Goal: Information Seeking & Learning: Learn about a topic

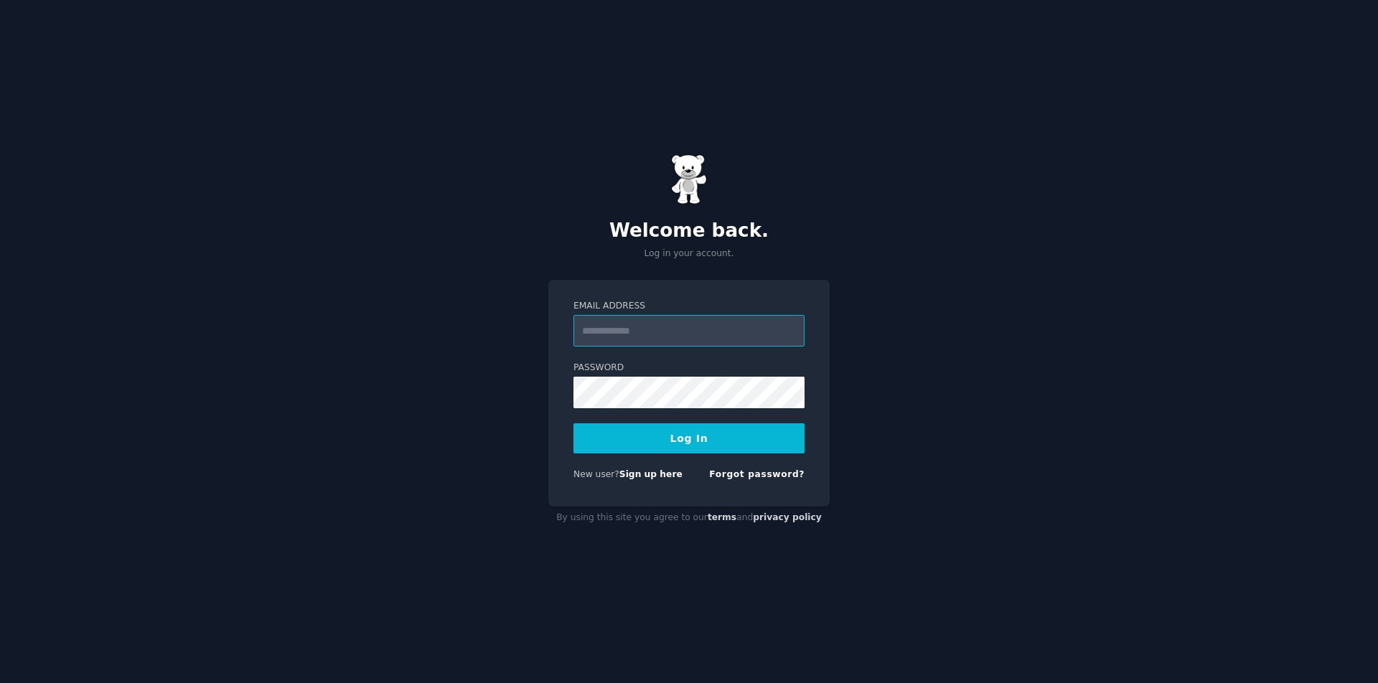
type input "**********"
click at [707, 441] on button "Log In" at bounding box center [688, 438] width 231 height 30
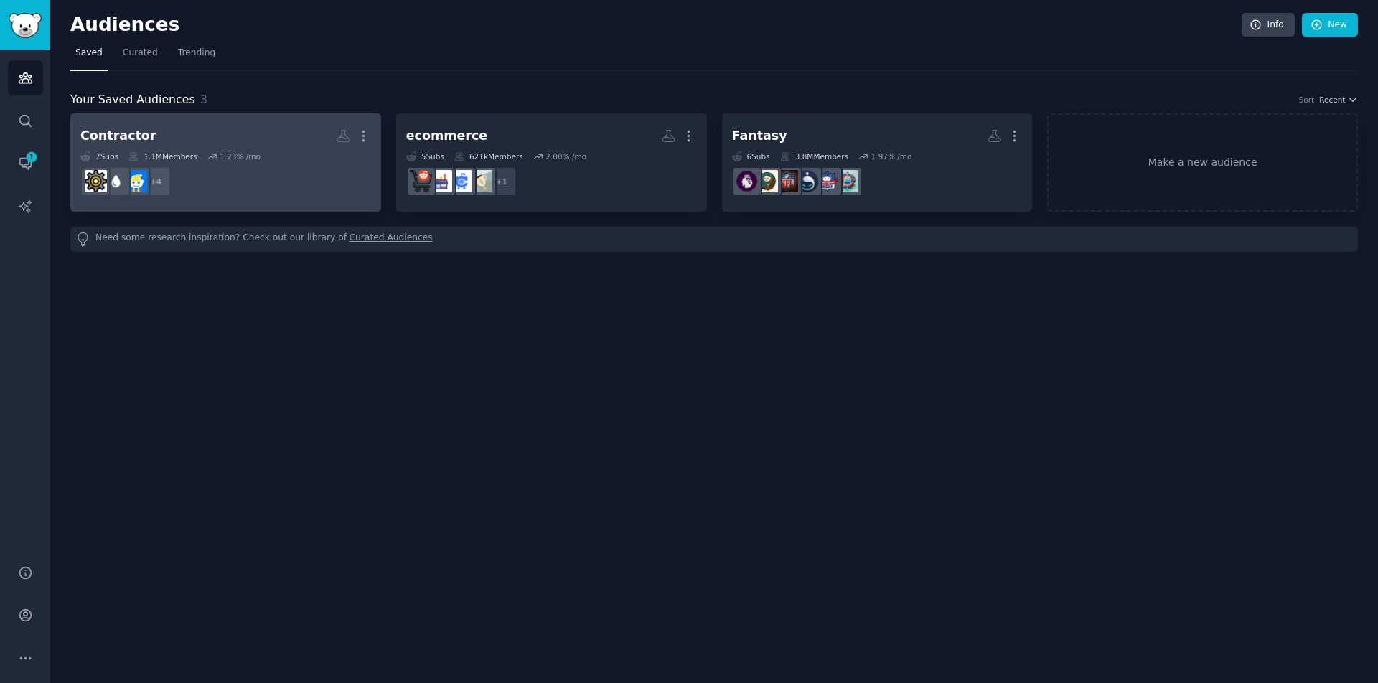
click at [220, 136] on h2 "Contractor More" at bounding box center [225, 135] width 291 height 25
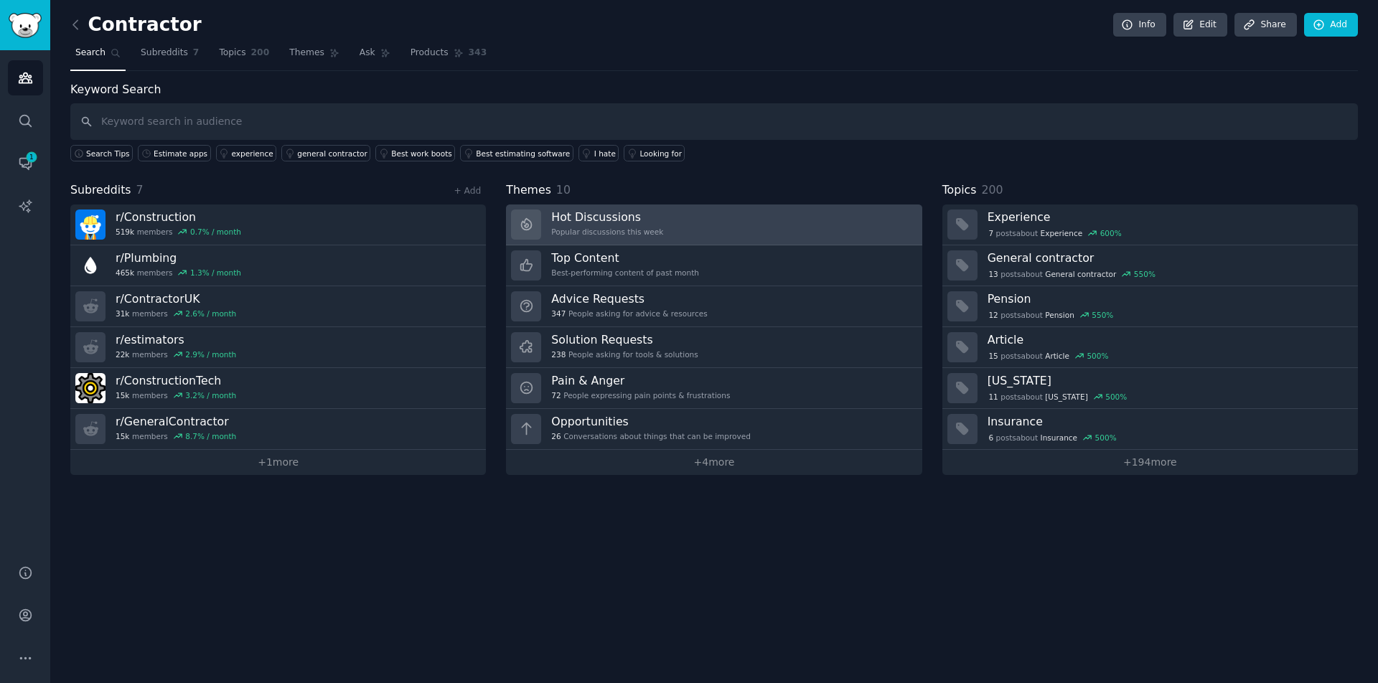
click at [729, 233] on link "Hot Discussions Popular discussions this week" at bounding box center [714, 225] width 416 height 41
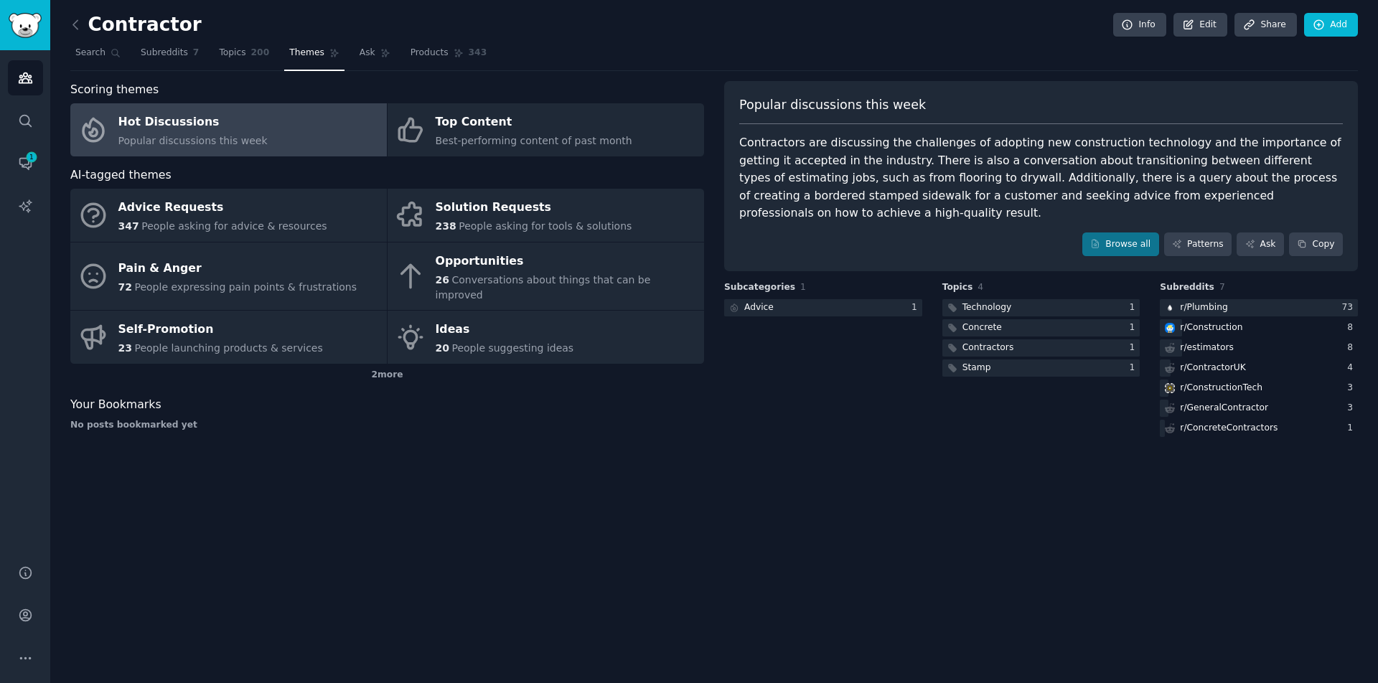
click at [291, 136] on link "Hot Discussions Popular discussions this week" at bounding box center [228, 129] width 317 height 53
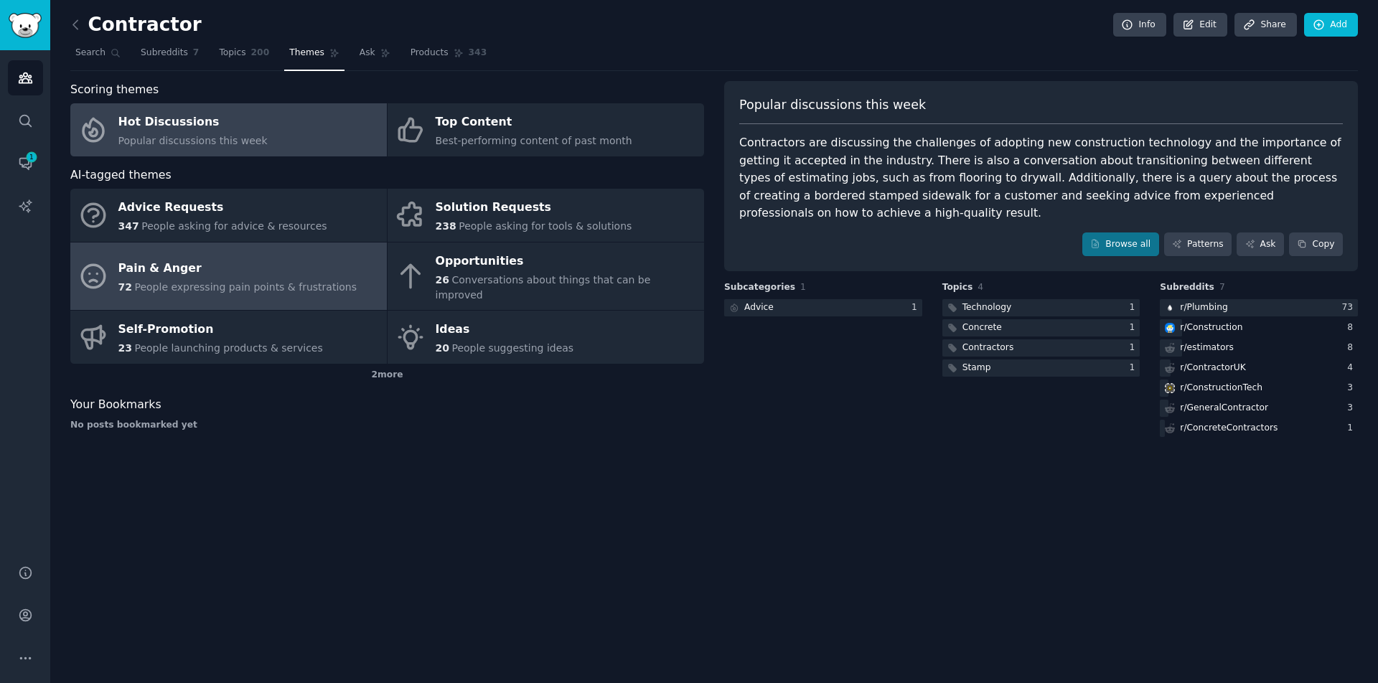
click at [294, 281] on span "People expressing pain points & frustrations" at bounding box center [245, 286] width 222 height 11
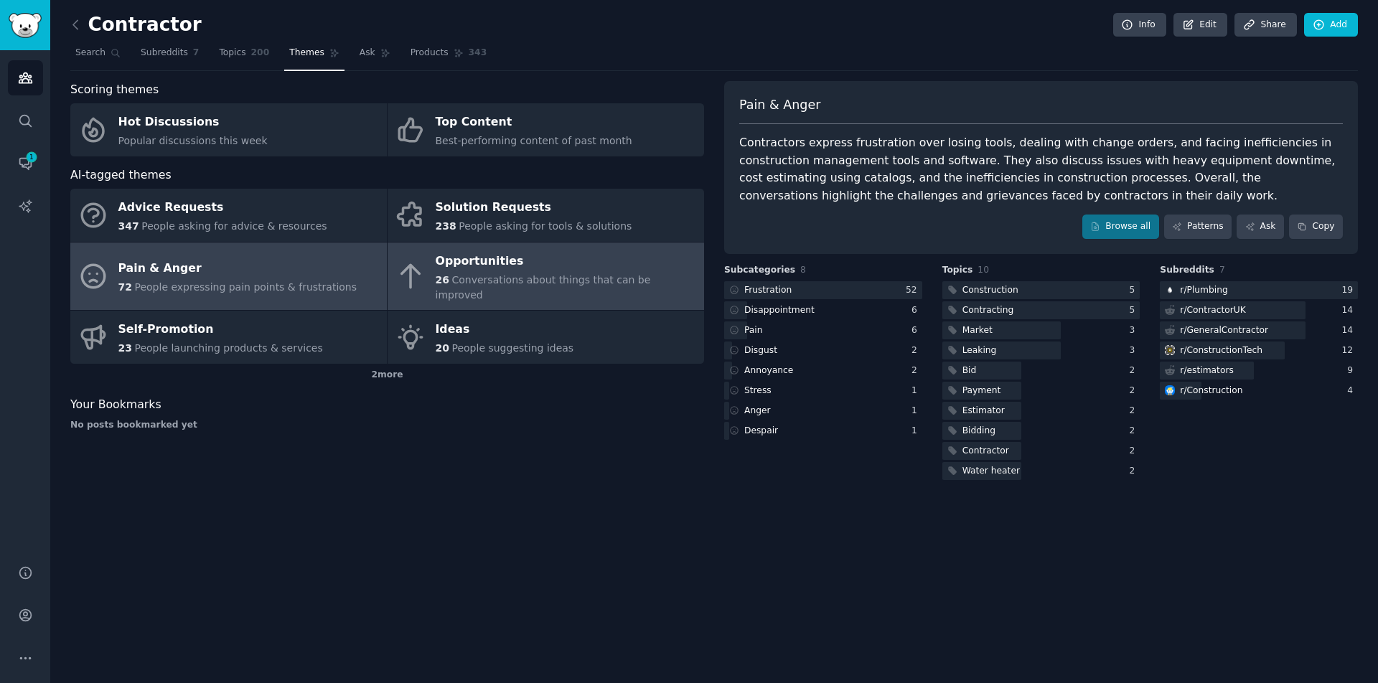
click at [657, 250] on div "Opportunities" at bounding box center [566, 261] width 261 height 23
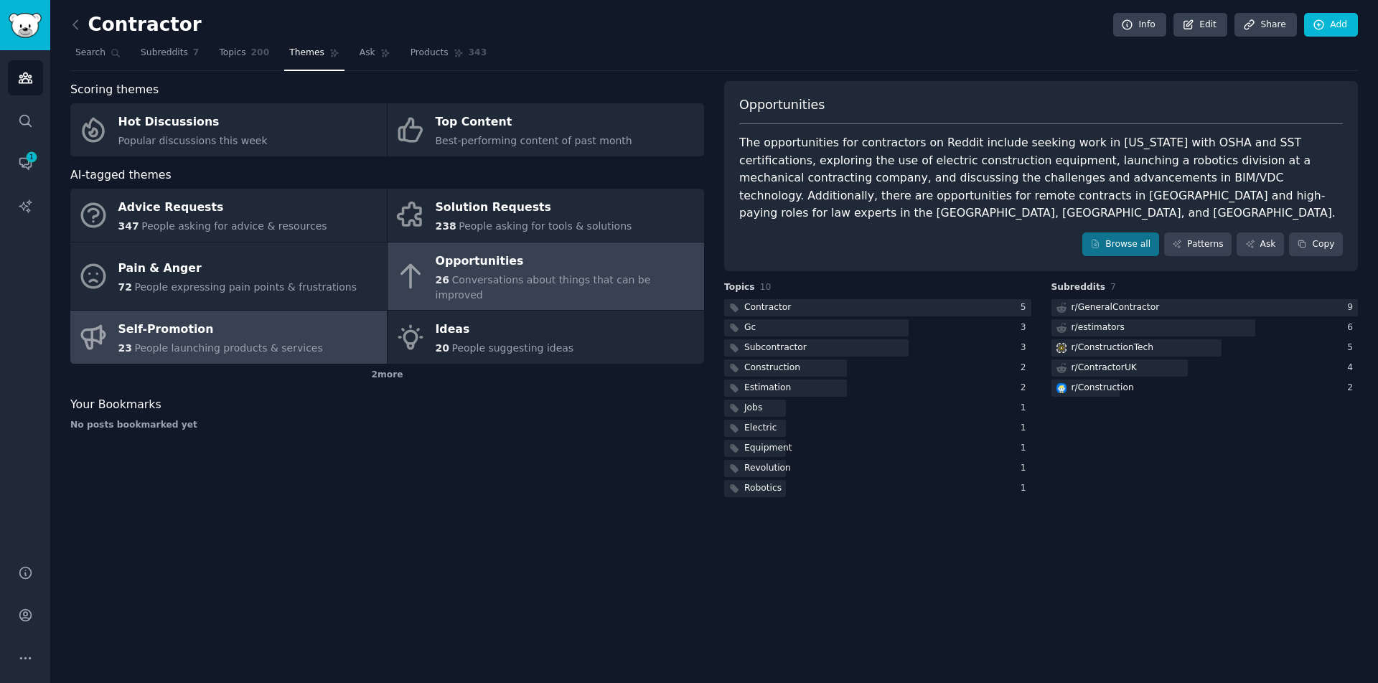
click at [277, 319] on div "Self-Promotion" at bounding box center [220, 330] width 205 height 23
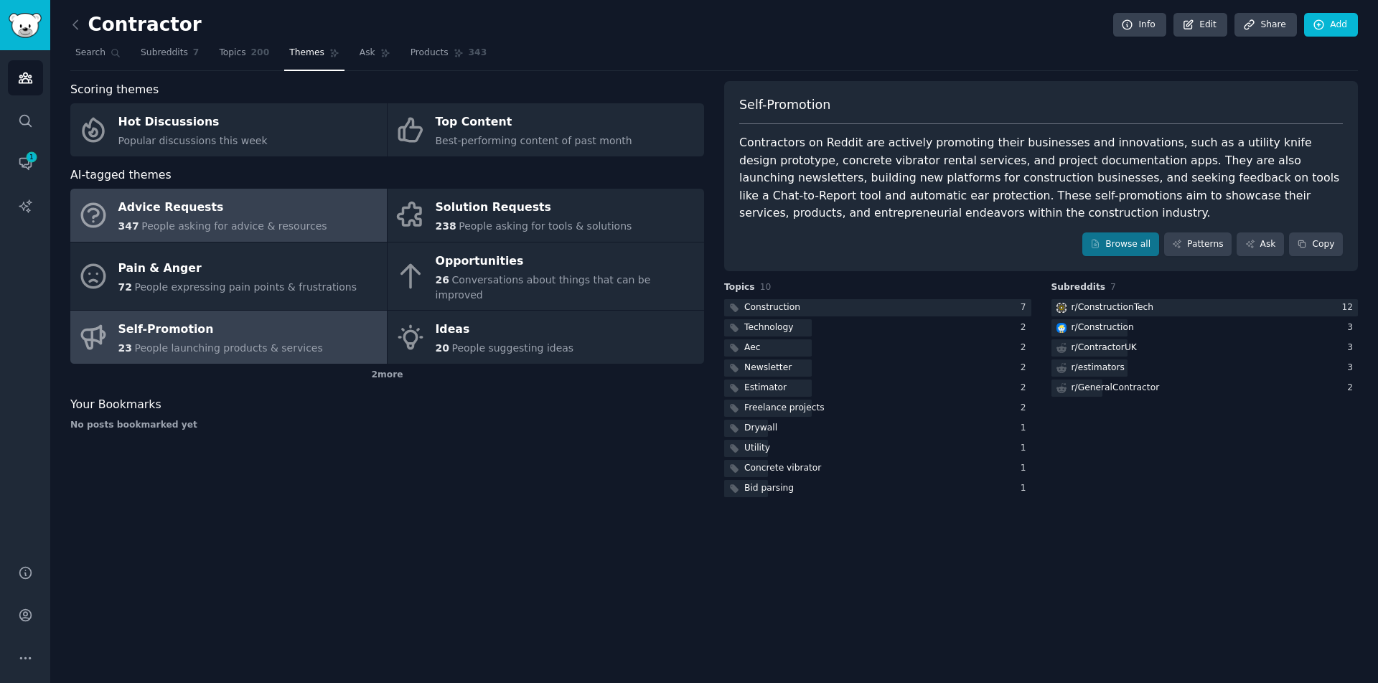
click at [248, 208] on div "Advice Requests" at bounding box center [222, 208] width 209 height 23
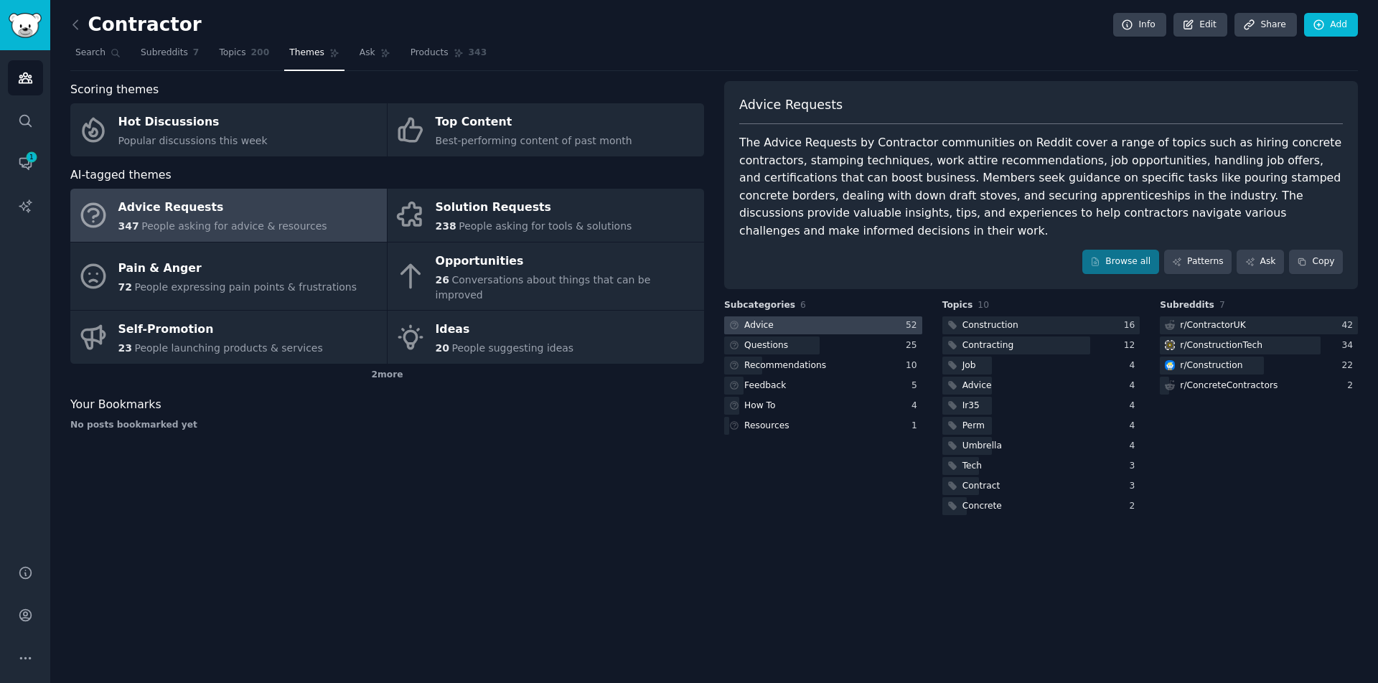
click at [803, 319] on div at bounding box center [823, 326] width 198 height 18
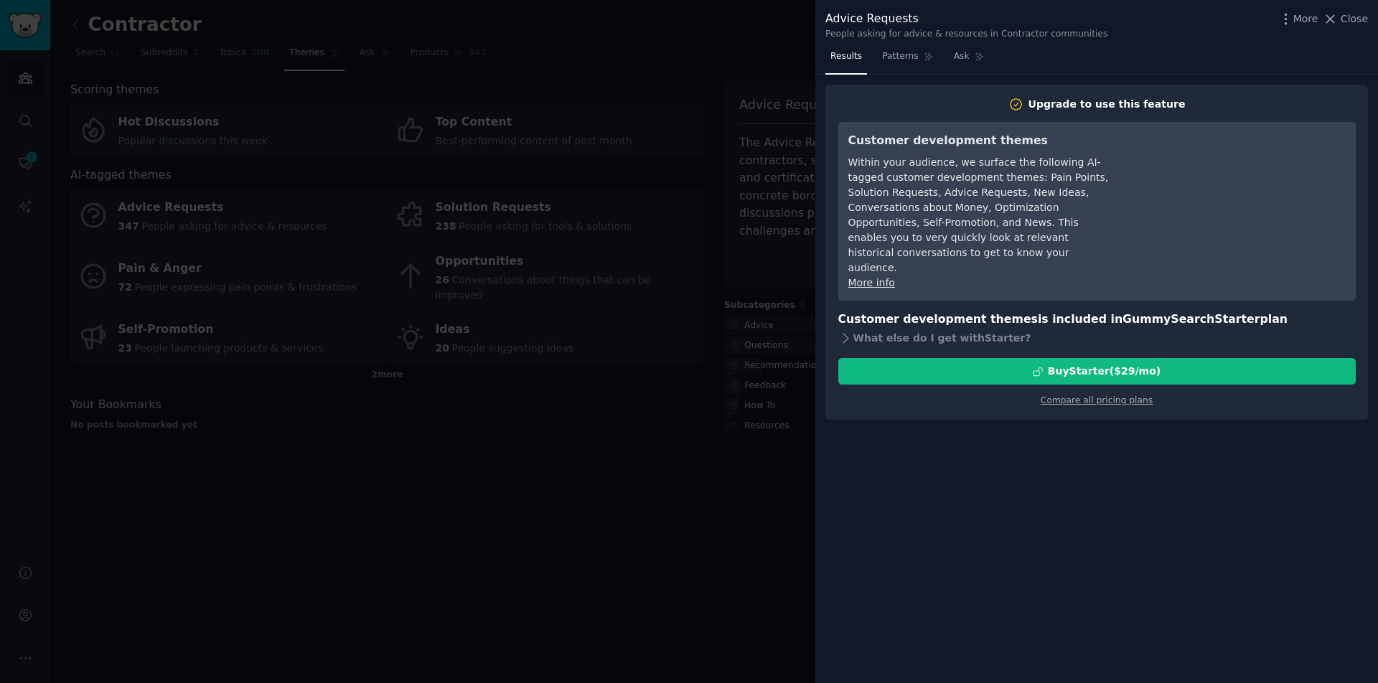
click at [670, 246] on div at bounding box center [689, 341] width 1378 height 683
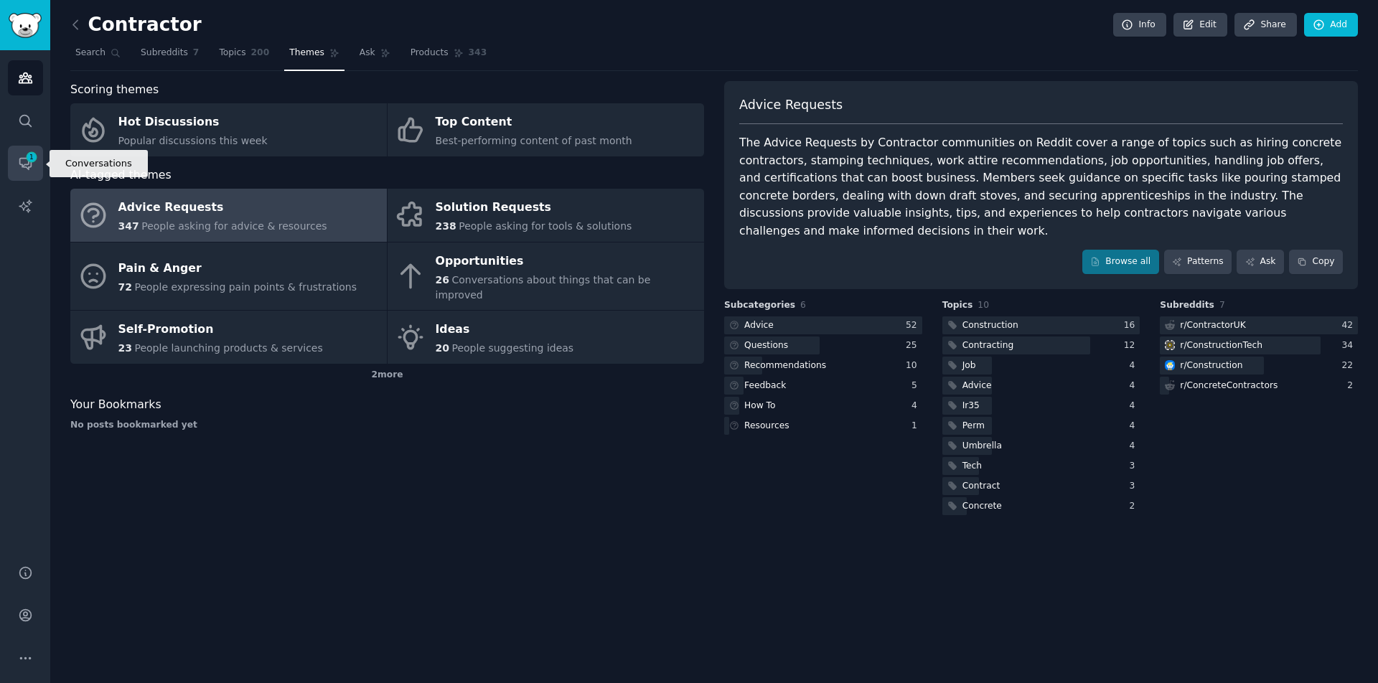
click at [24, 168] on icon "Sidebar" at bounding box center [25, 163] width 15 height 15
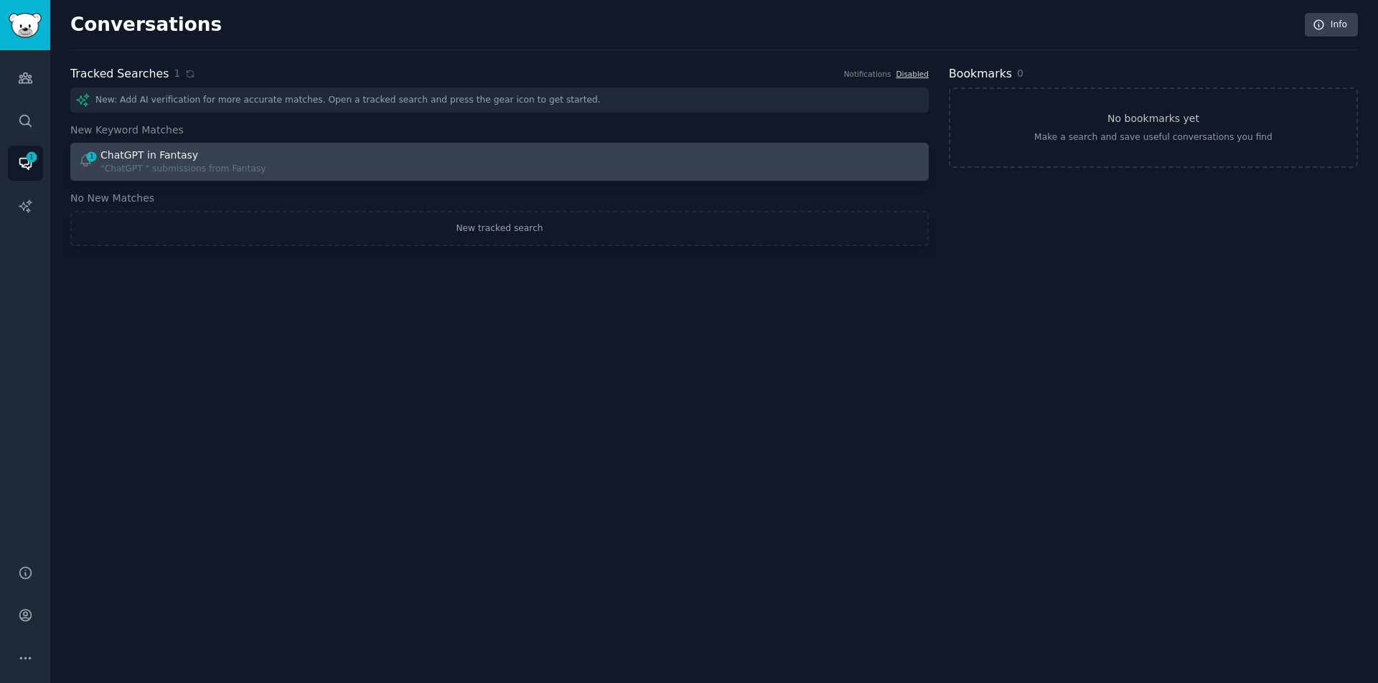
drag, startPoint x: 394, startPoint y: 193, endPoint x: 395, endPoint y: 177, distance: 16.5
click at [395, 192] on h3 "No New Matches" at bounding box center [499, 198] width 858 height 15
click at [394, 159] on div "1 ChatGPT in Fantasy "ChatGPT " submissions from Fantasy" at bounding box center [284, 162] width 412 height 28
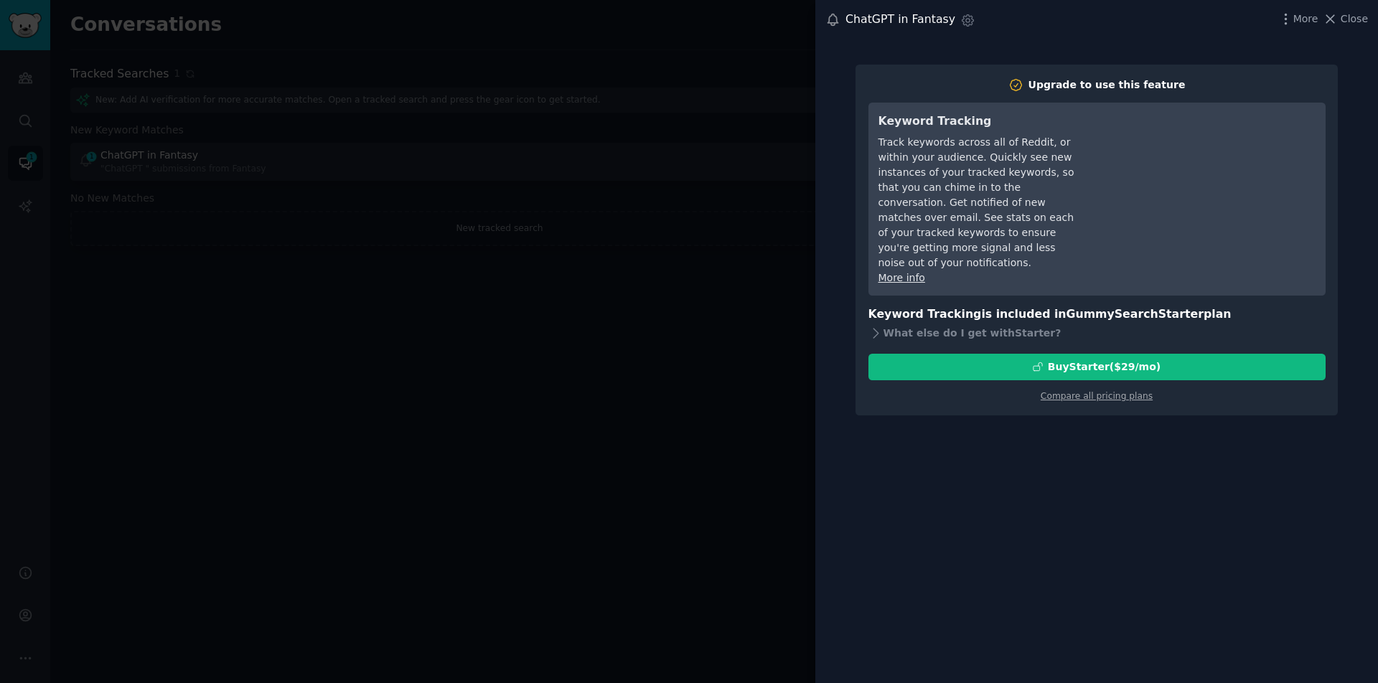
drag, startPoint x: 545, startPoint y: 245, endPoint x: 599, endPoint y: 191, distance: 77.1
click at [545, 244] on div at bounding box center [689, 341] width 1378 height 683
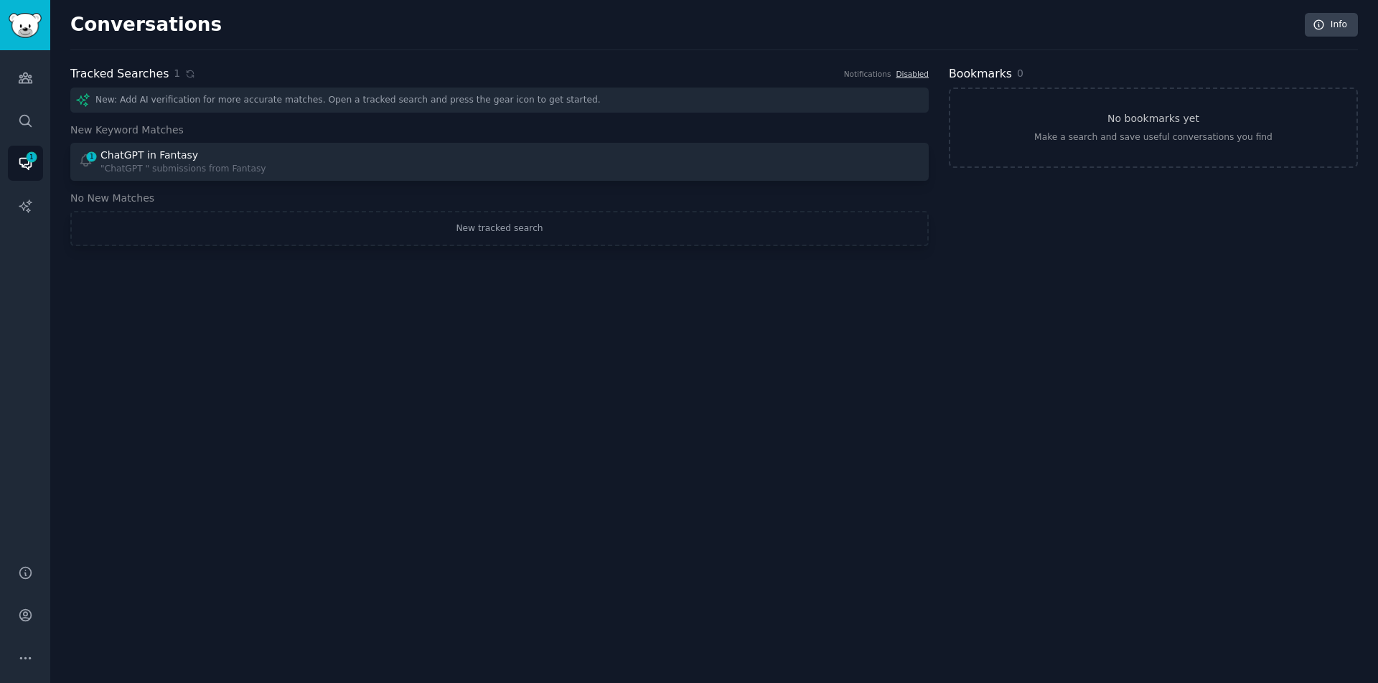
click at [168, 95] on div "New: Add AI verification for more accurate matches. Open a tracked search and p…" at bounding box center [499, 100] width 858 height 25
click at [32, 87] on link "Audiences" at bounding box center [25, 77] width 35 height 35
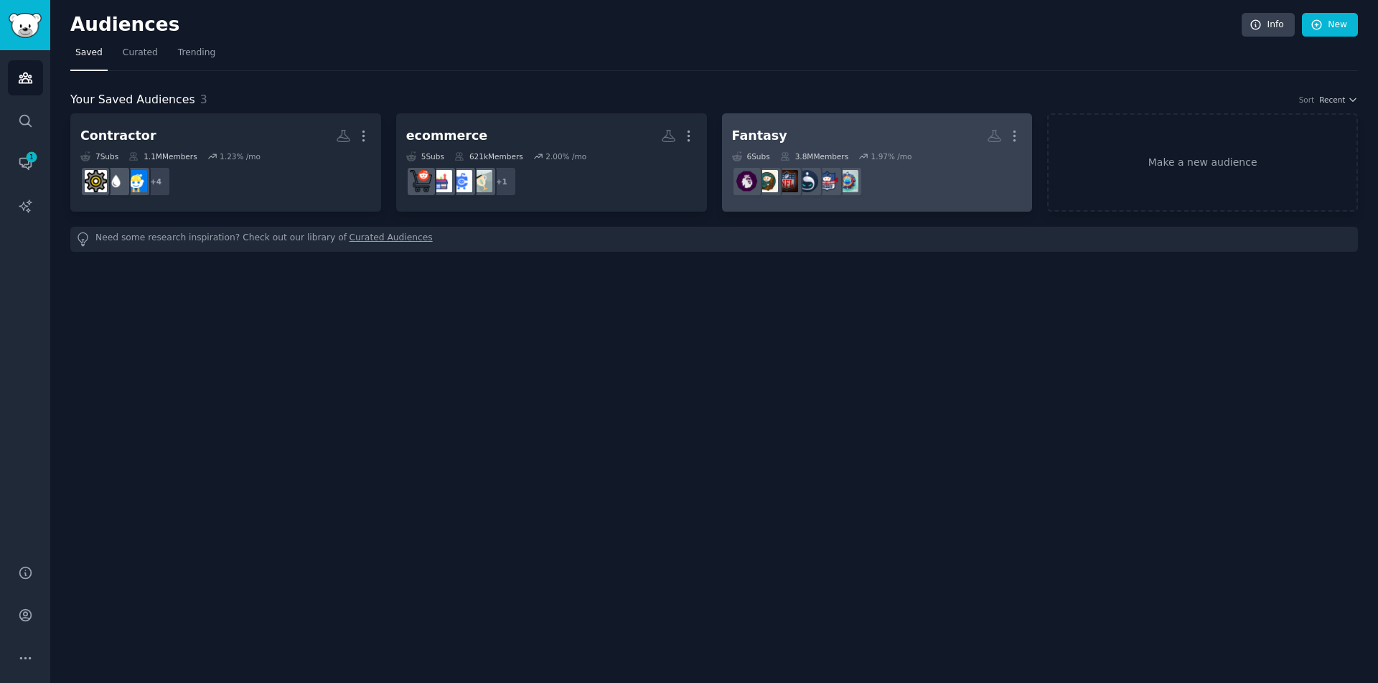
click at [983, 140] on h2 "Fantasy Custom Audience More" at bounding box center [877, 135] width 291 height 25
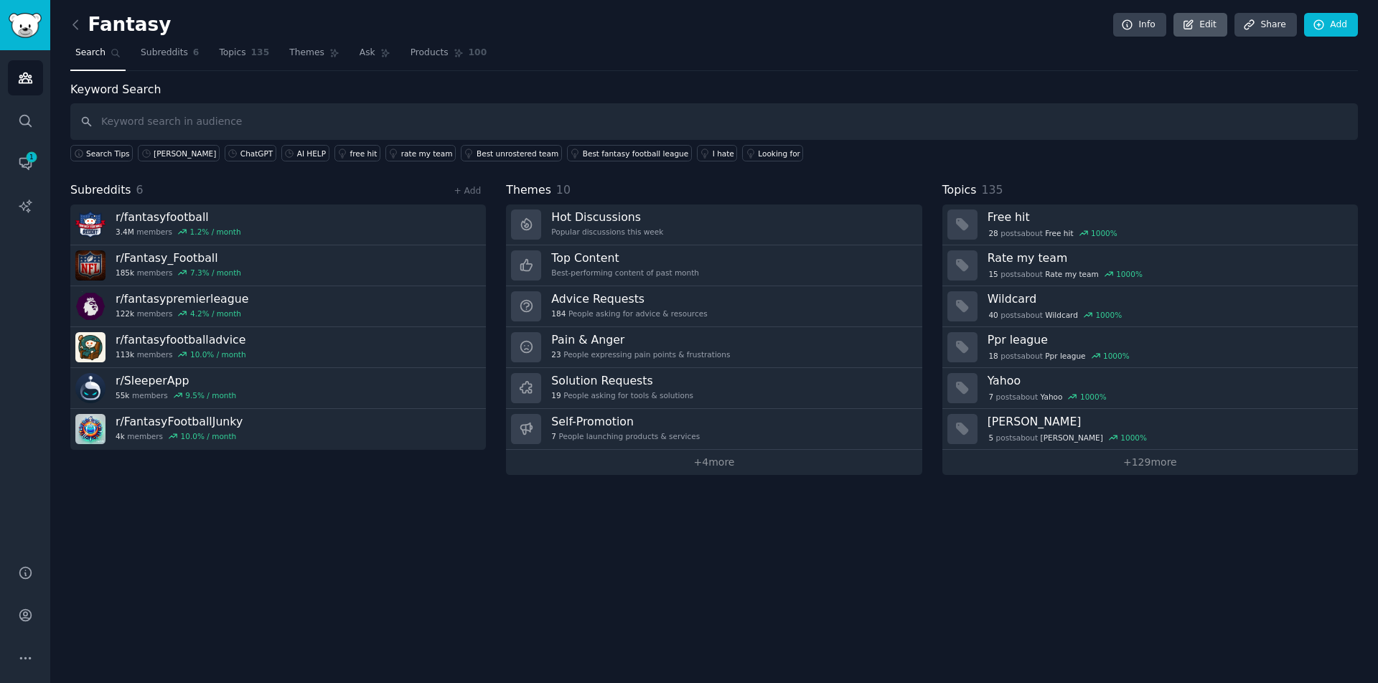
click at [1219, 24] on link "Edit" at bounding box center [1200, 25] width 54 height 24
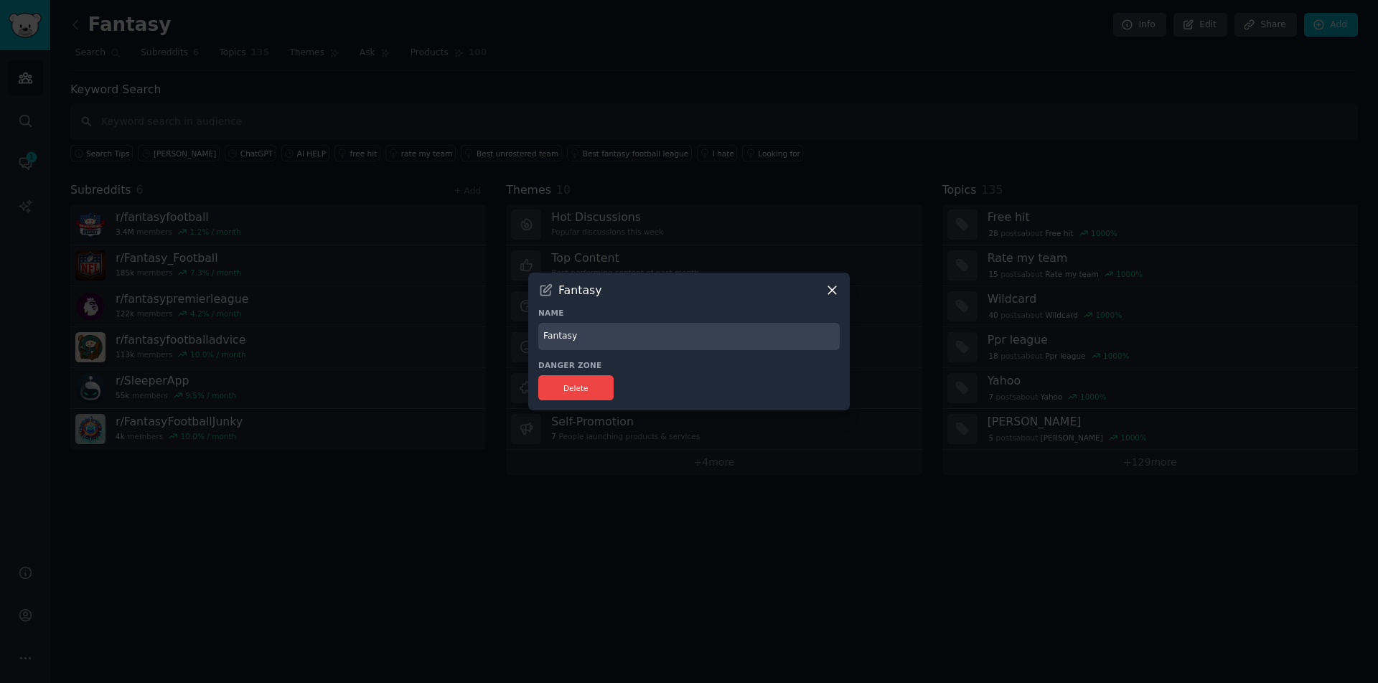
click at [869, 250] on div at bounding box center [689, 341] width 1378 height 683
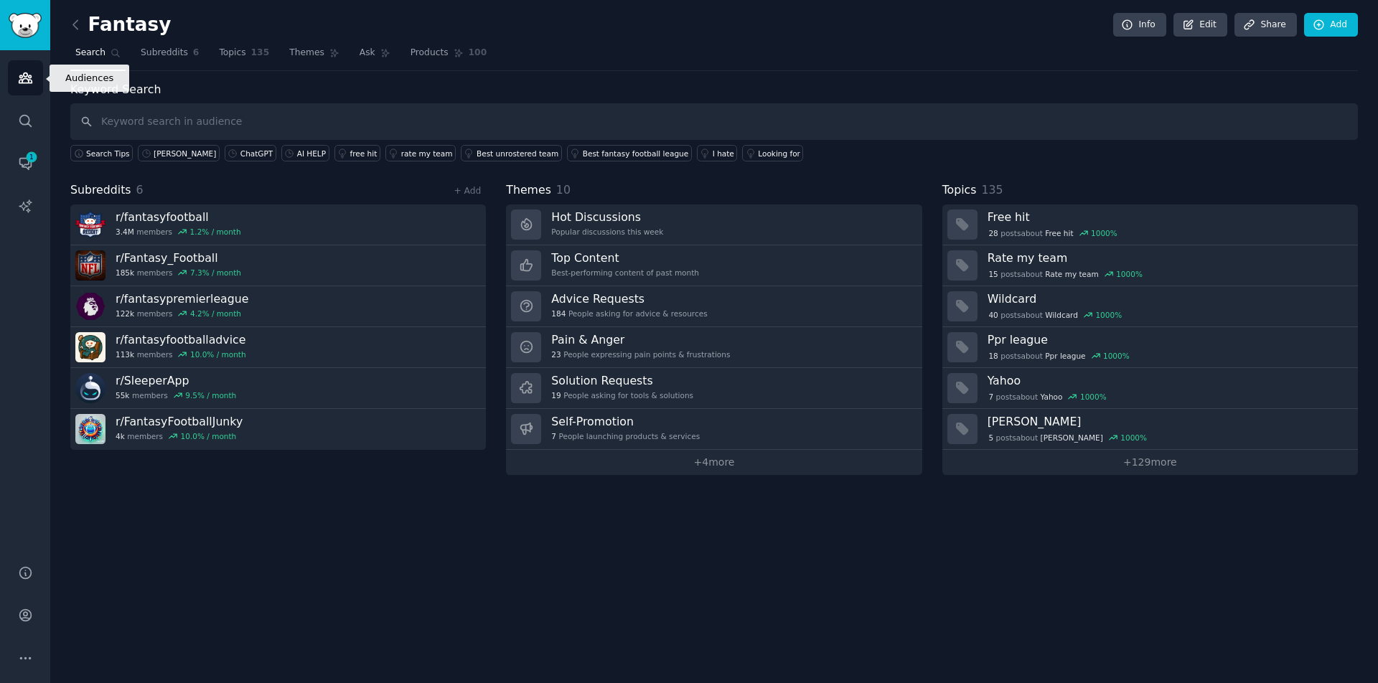
click at [33, 77] on link "Audiences" at bounding box center [25, 77] width 35 height 35
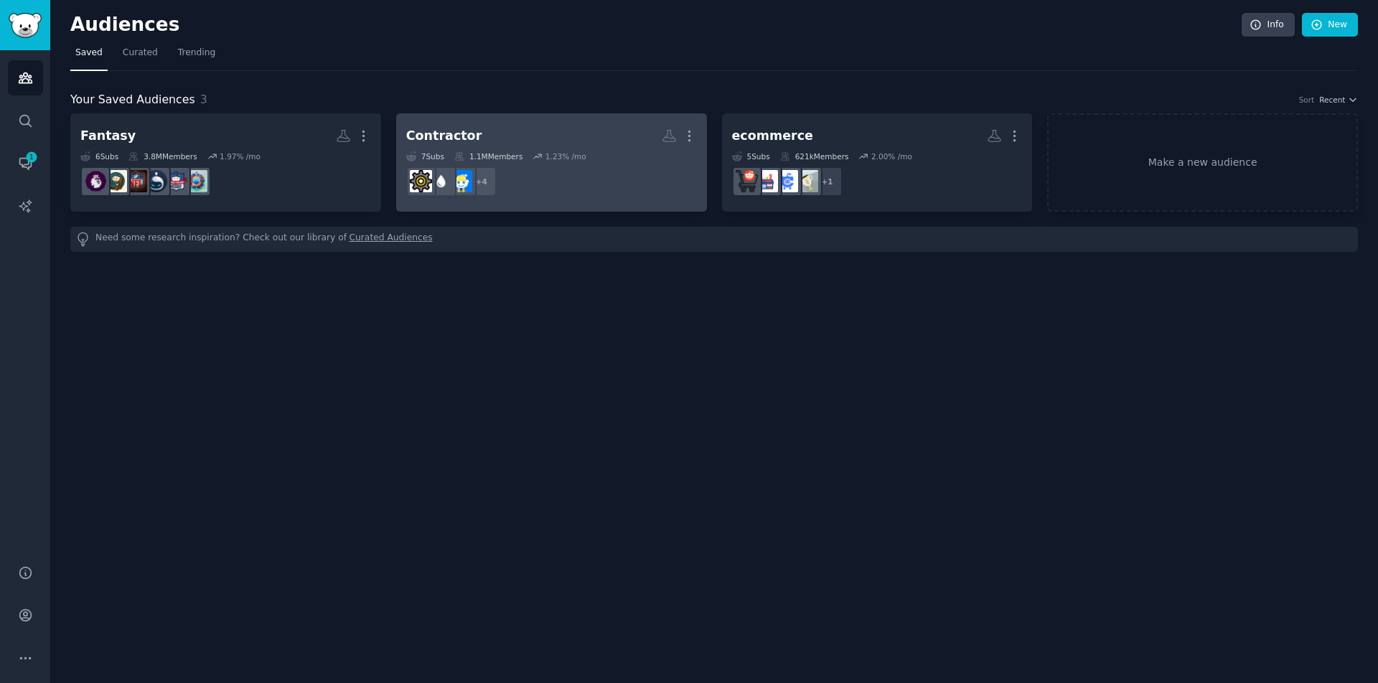
click at [619, 147] on h2 "Contractor More" at bounding box center [551, 135] width 291 height 25
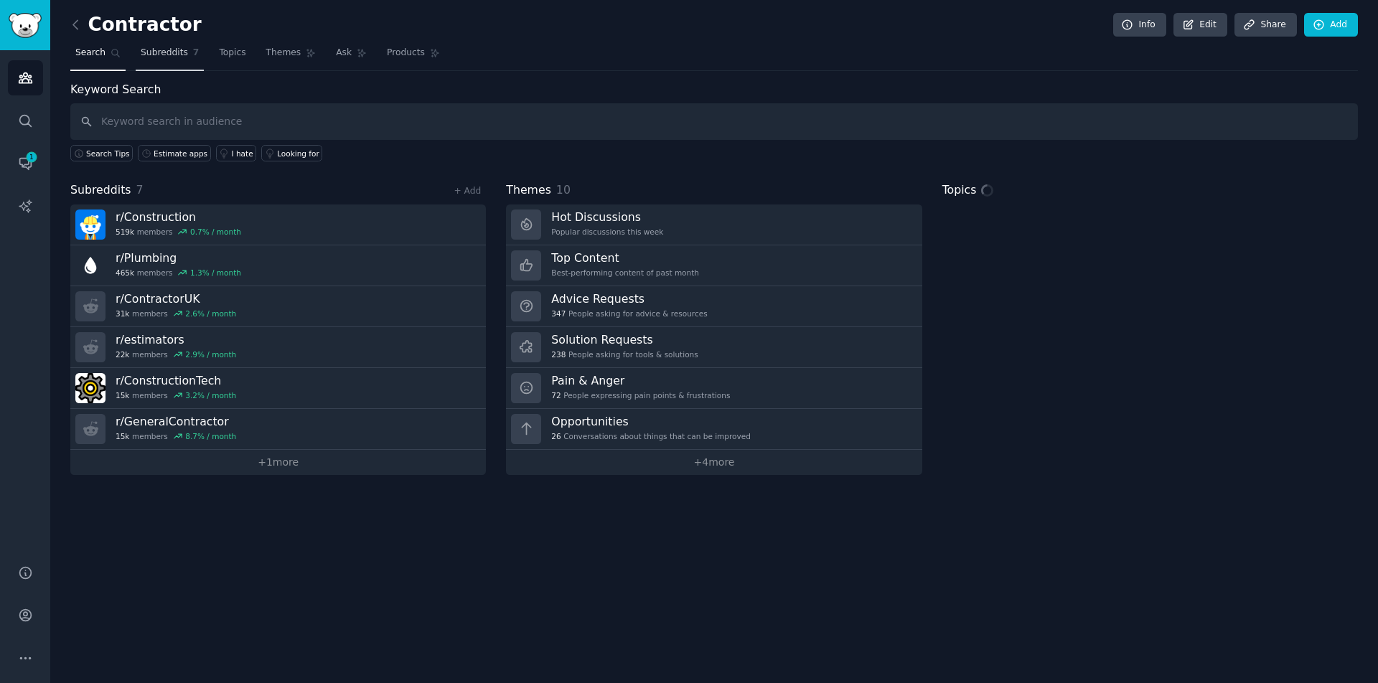
click at [184, 52] on span "Subreddits" at bounding box center [164, 53] width 47 height 13
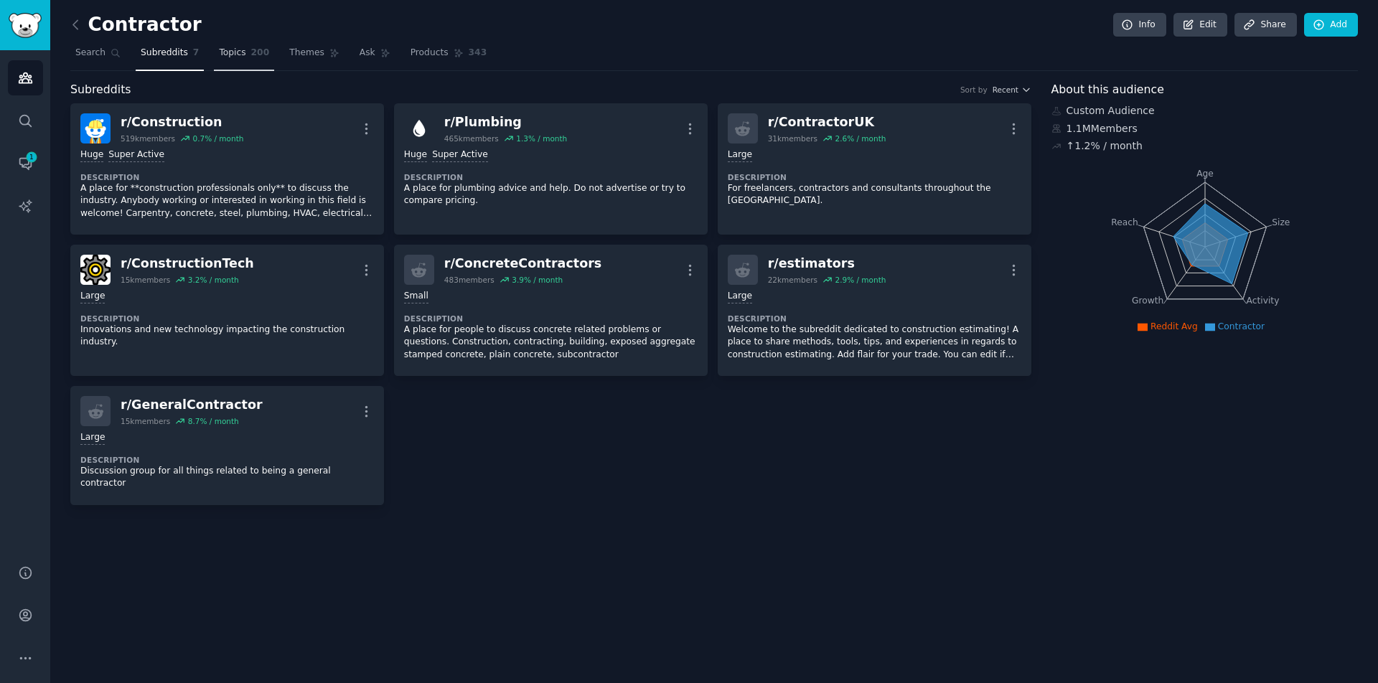
drag, startPoint x: 261, startPoint y: 50, endPoint x: 239, endPoint y: 53, distance: 21.7
click at [261, 50] on span "200" at bounding box center [260, 53] width 19 height 13
click at [239, 53] on span "Topics" at bounding box center [232, 53] width 27 height 13
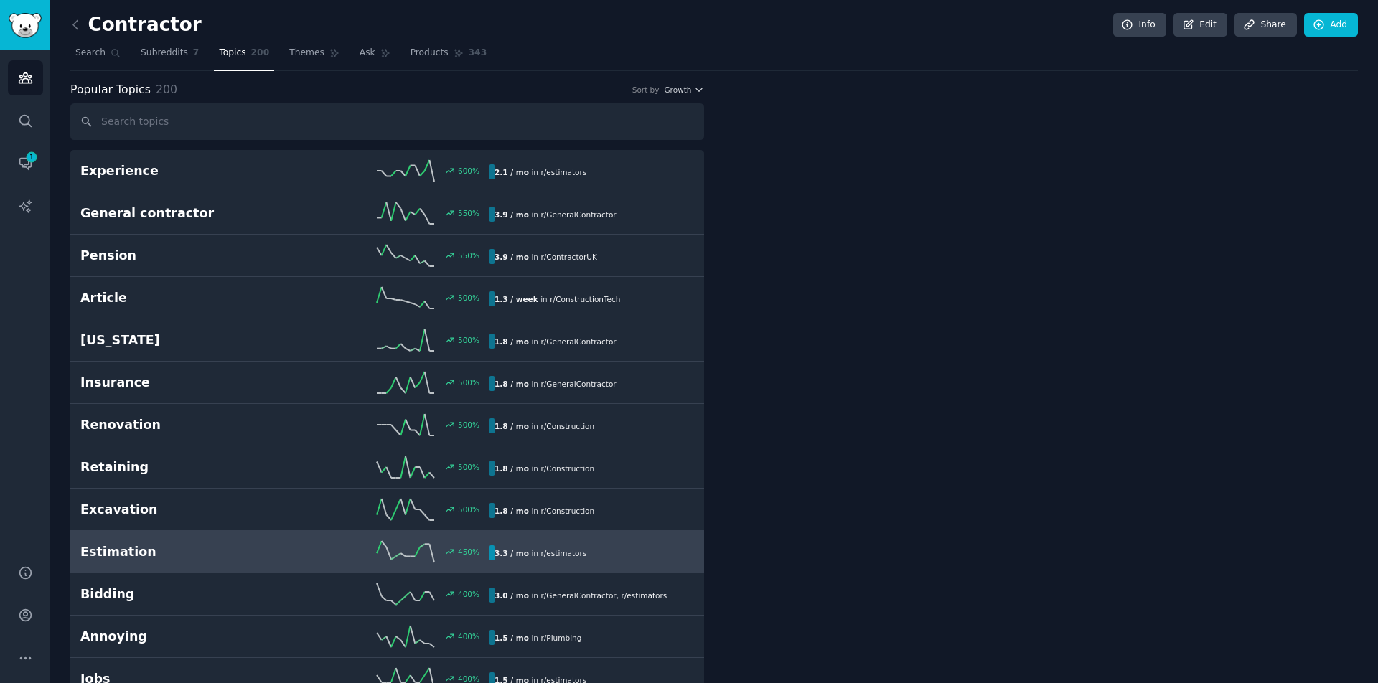
click at [268, 563] on link "Estimation 450 % 3.3 / mo in r/ estimators" at bounding box center [387, 552] width 634 height 42
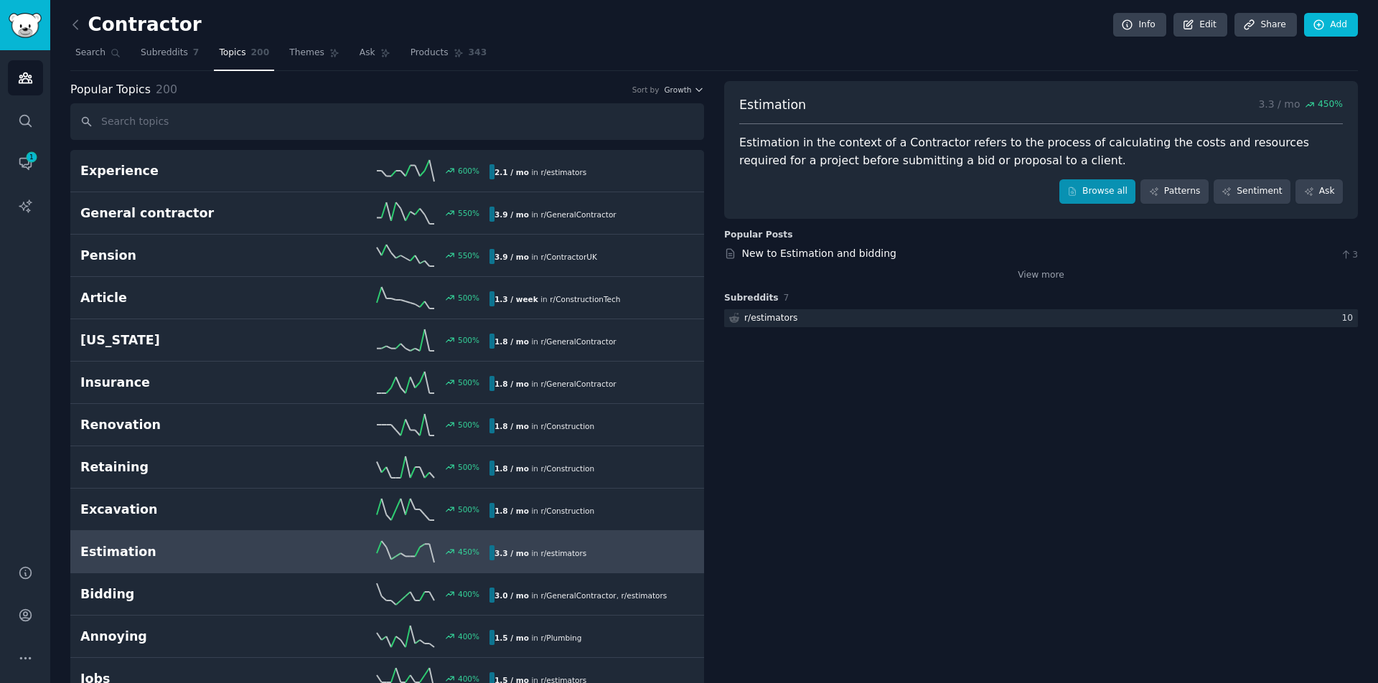
click at [1086, 194] on link "Browse all" at bounding box center [1097, 191] width 77 height 24
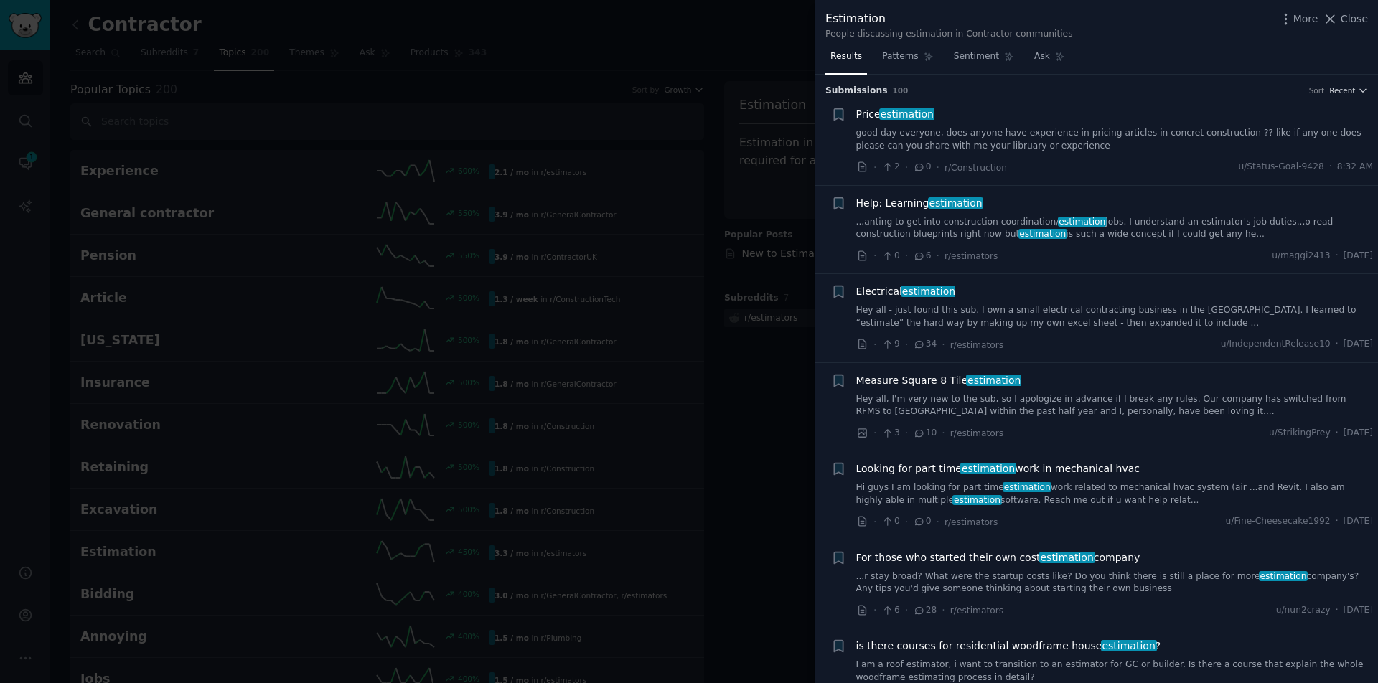
click at [519, 224] on div at bounding box center [689, 341] width 1378 height 683
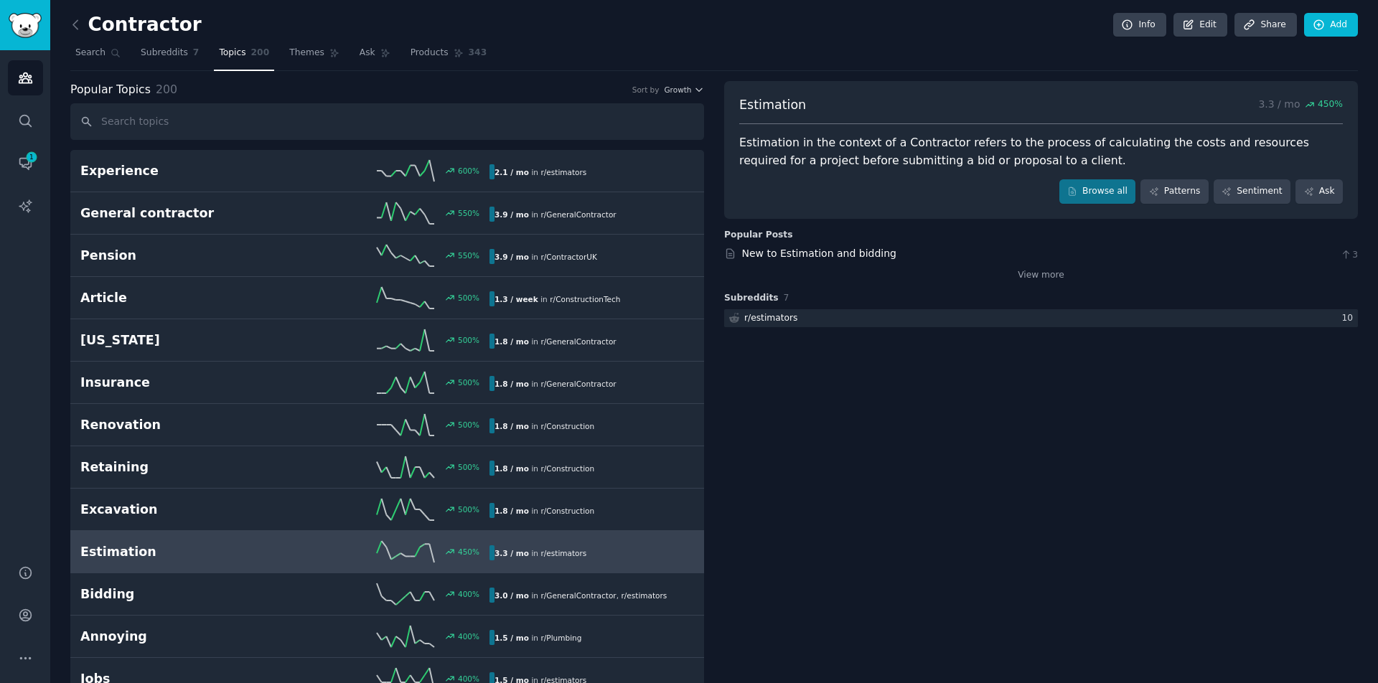
click at [182, 116] on input "text" at bounding box center [387, 121] width 634 height 37
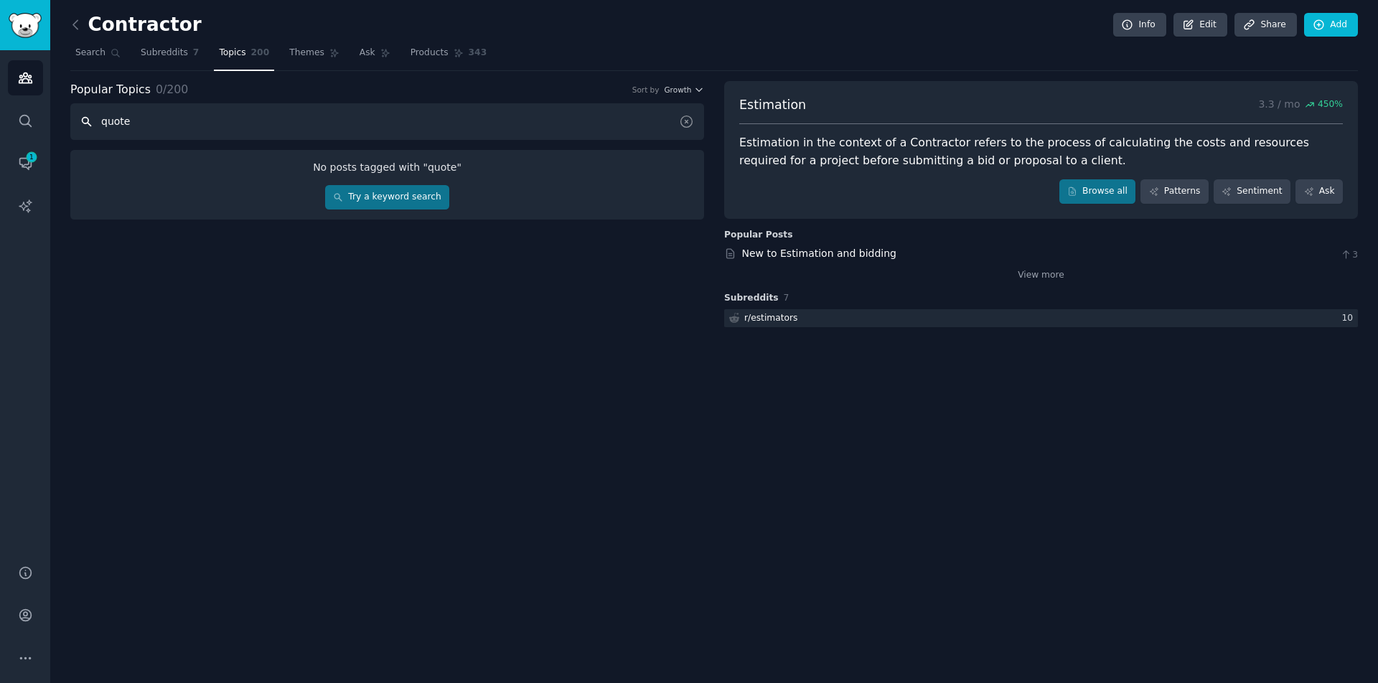
type input "quote"
click at [372, 194] on link "Try a keyword search" at bounding box center [387, 197] width 124 height 24
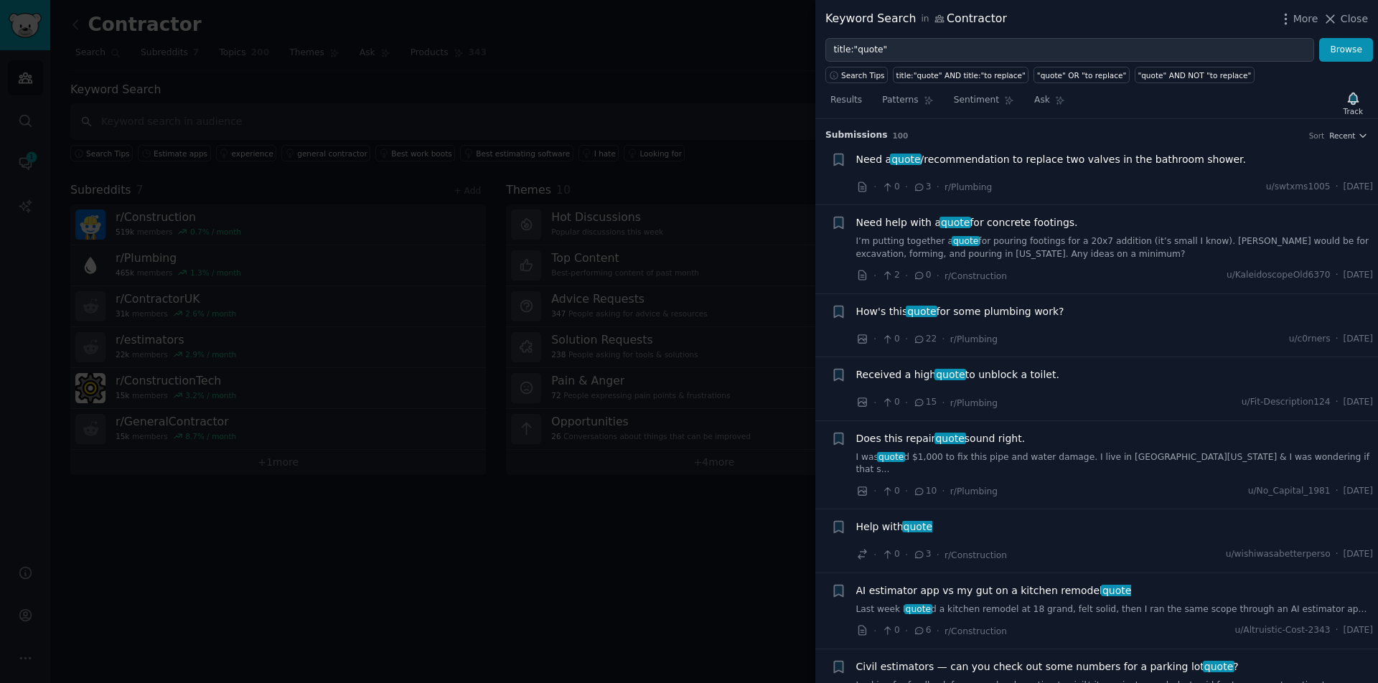
click at [1079, 2] on div "Keyword Search in Contractor More Close" at bounding box center [1096, 19] width 563 height 38
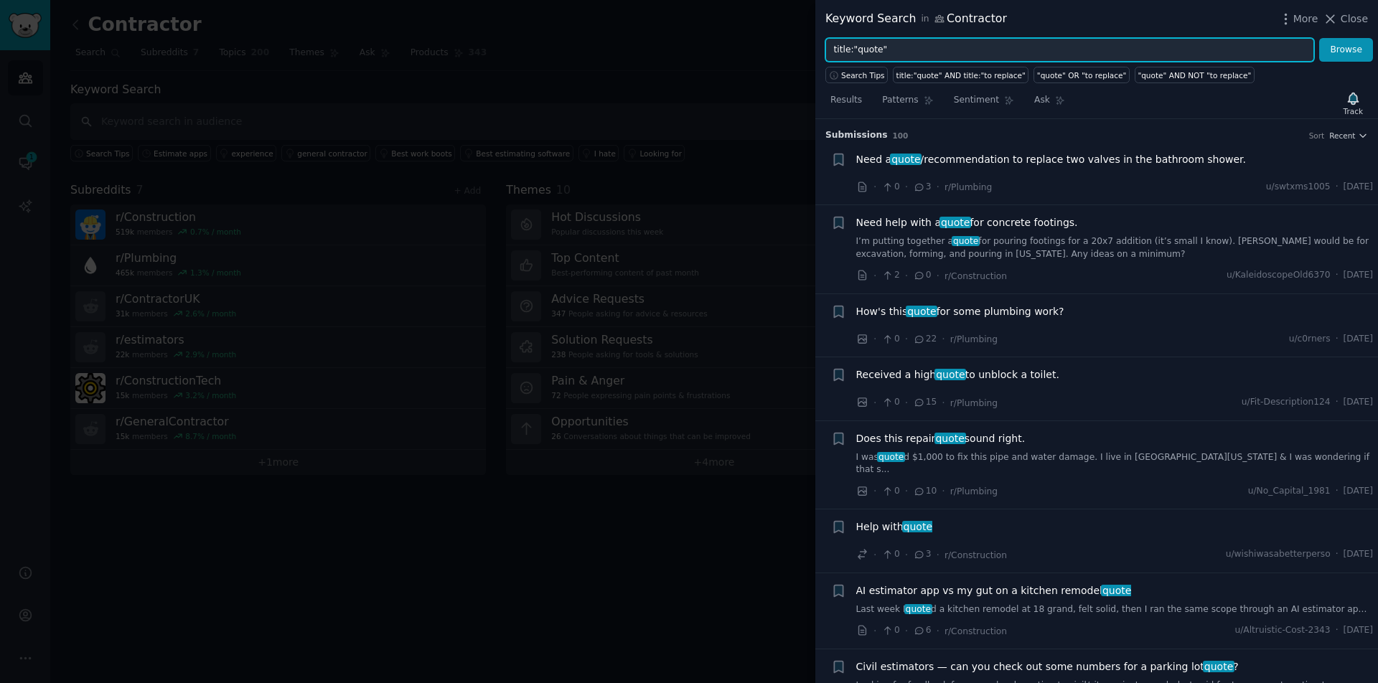
drag, startPoint x: 929, startPoint y: 54, endPoint x: 627, endPoint y: 54, distance: 302.2
click at [649, 53] on div "Keyword Search in Contractor More Close title:"quote" Browse Search Tips title:…" at bounding box center [689, 341] width 1378 height 683
click at [1346, 50] on button "Browse" at bounding box center [1346, 50] width 54 height 24
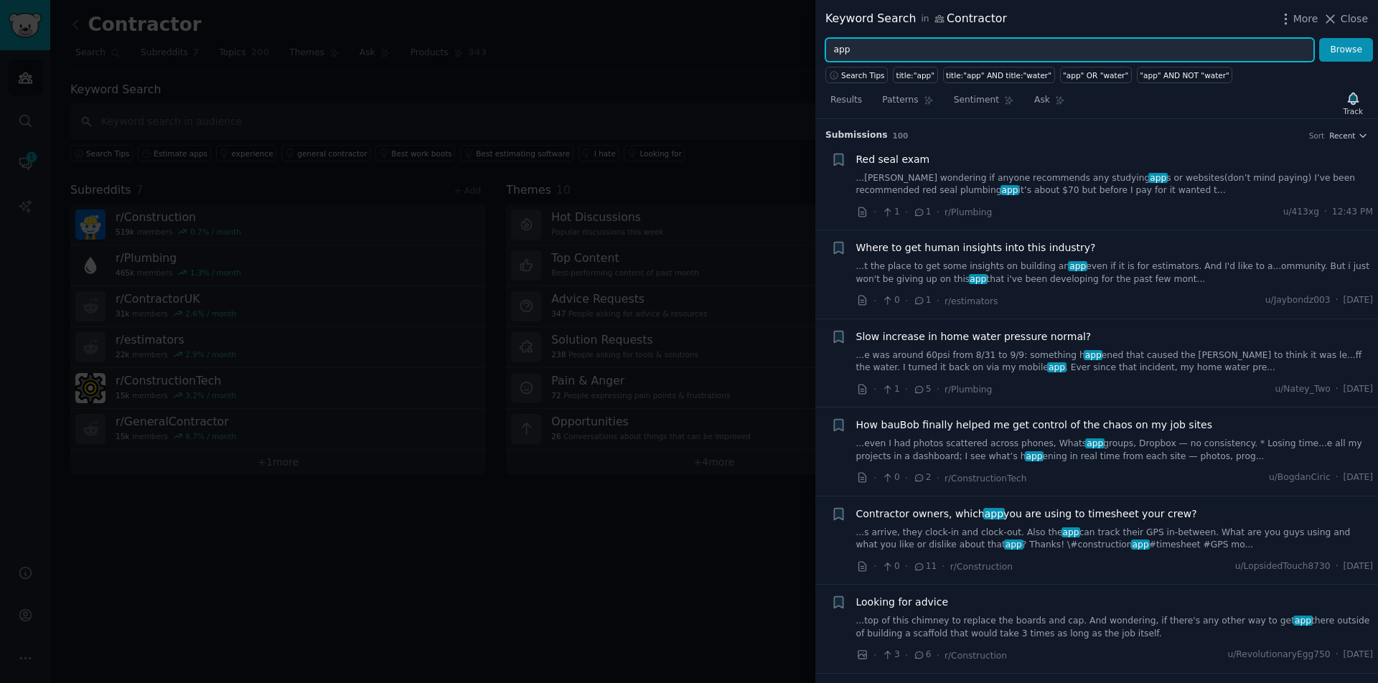
click at [998, 47] on input "app" at bounding box center [1069, 50] width 489 height 24
click at [1346, 50] on button "Browse" at bounding box center [1346, 50] width 54 height 24
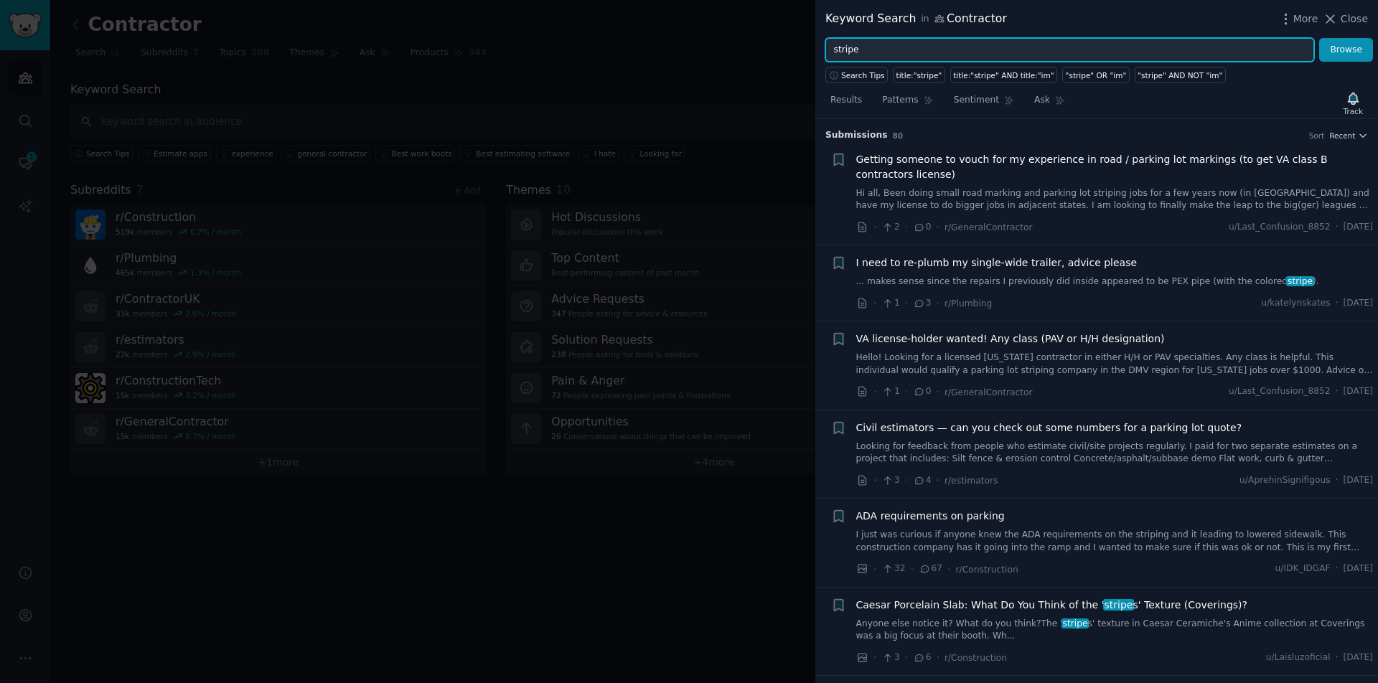
click at [889, 52] on input "stripe" at bounding box center [1069, 50] width 489 height 24
click at [1346, 50] on button "Browse" at bounding box center [1346, 50] width 54 height 24
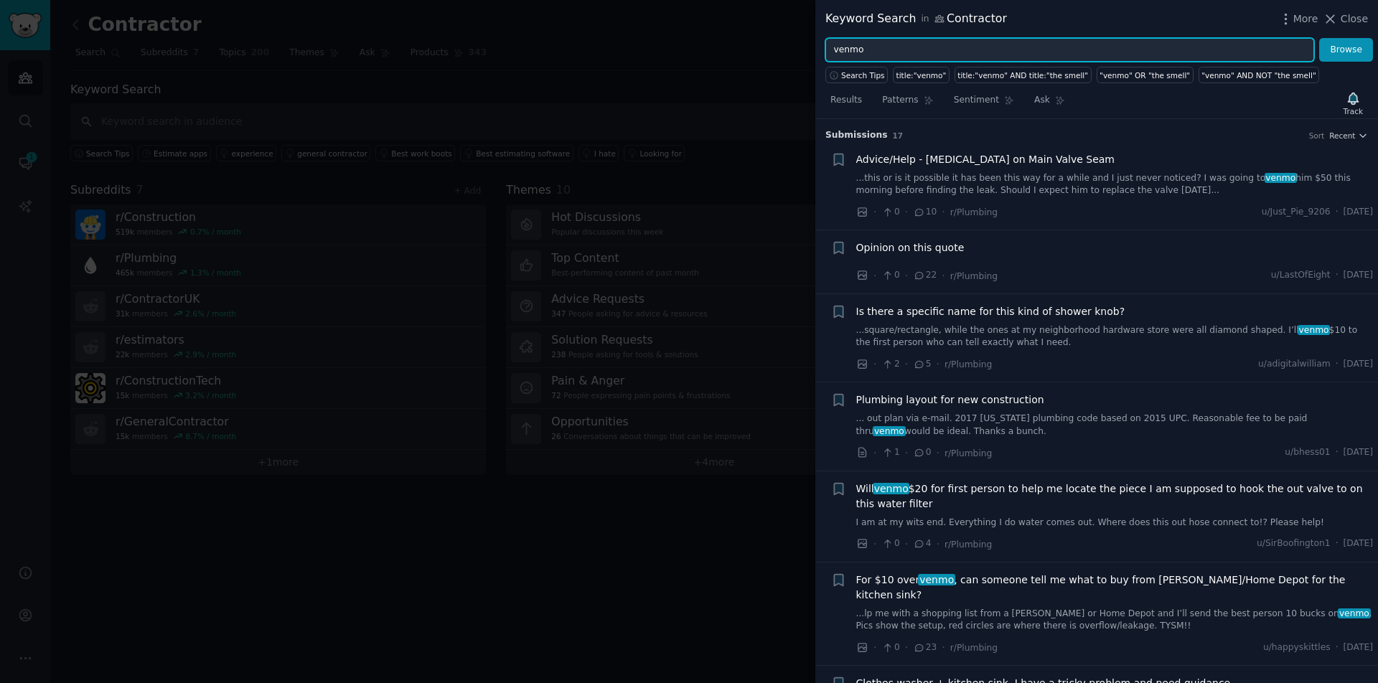
click at [953, 59] on input "venmo" at bounding box center [1069, 50] width 489 height 24
click at [1346, 50] on button "Browse" at bounding box center [1346, 50] width 54 height 24
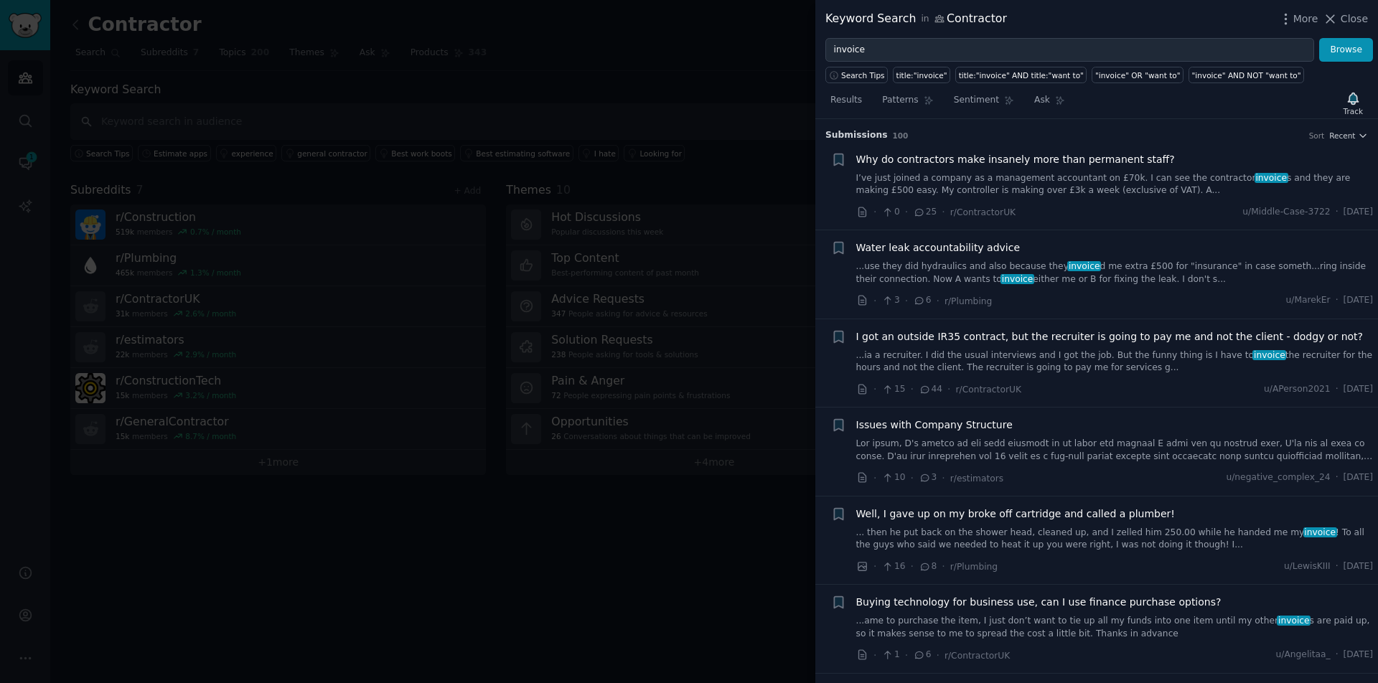
click at [1184, 191] on link "I’ve just joined a company as a management accountant on £70k. I can see the co…" at bounding box center [1114, 184] width 517 height 25
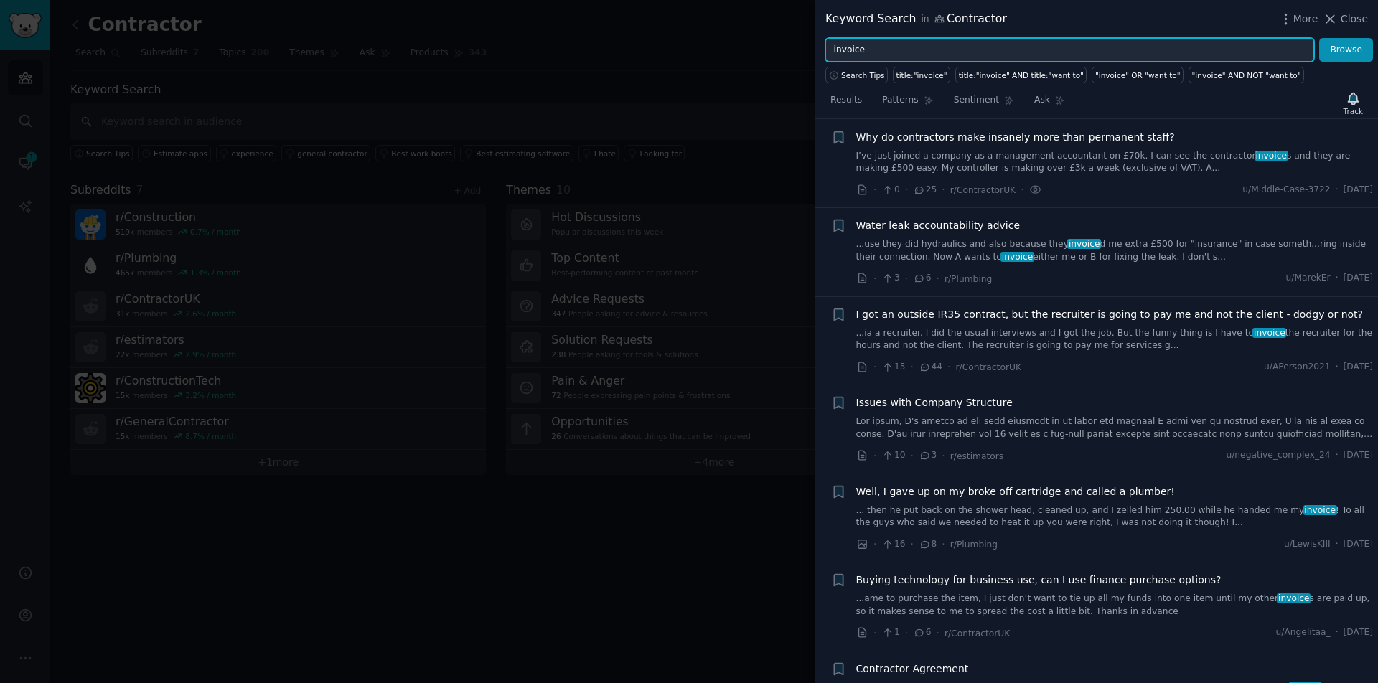
click at [902, 55] on input "invoice" at bounding box center [1069, 50] width 489 height 24
type input "invoice app"
click at [1346, 50] on button "Browse" at bounding box center [1346, 50] width 54 height 24
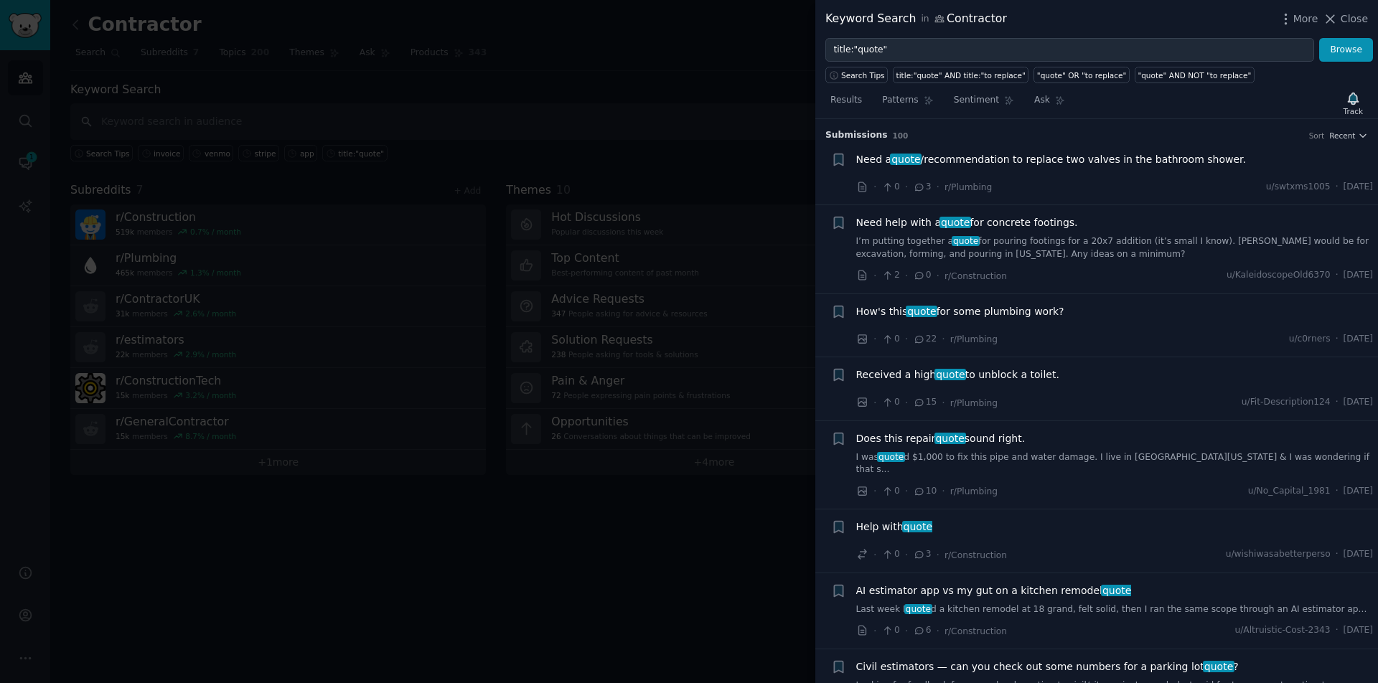
drag, startPoint x: 959, startPoint y: 27, endPoint x: 944, endPoint y: 39, distance: 19.4
click at [959, 28] on div "Keyword Search in Contractor More Close" at bounding box center [1096, 19] width 563 height 38
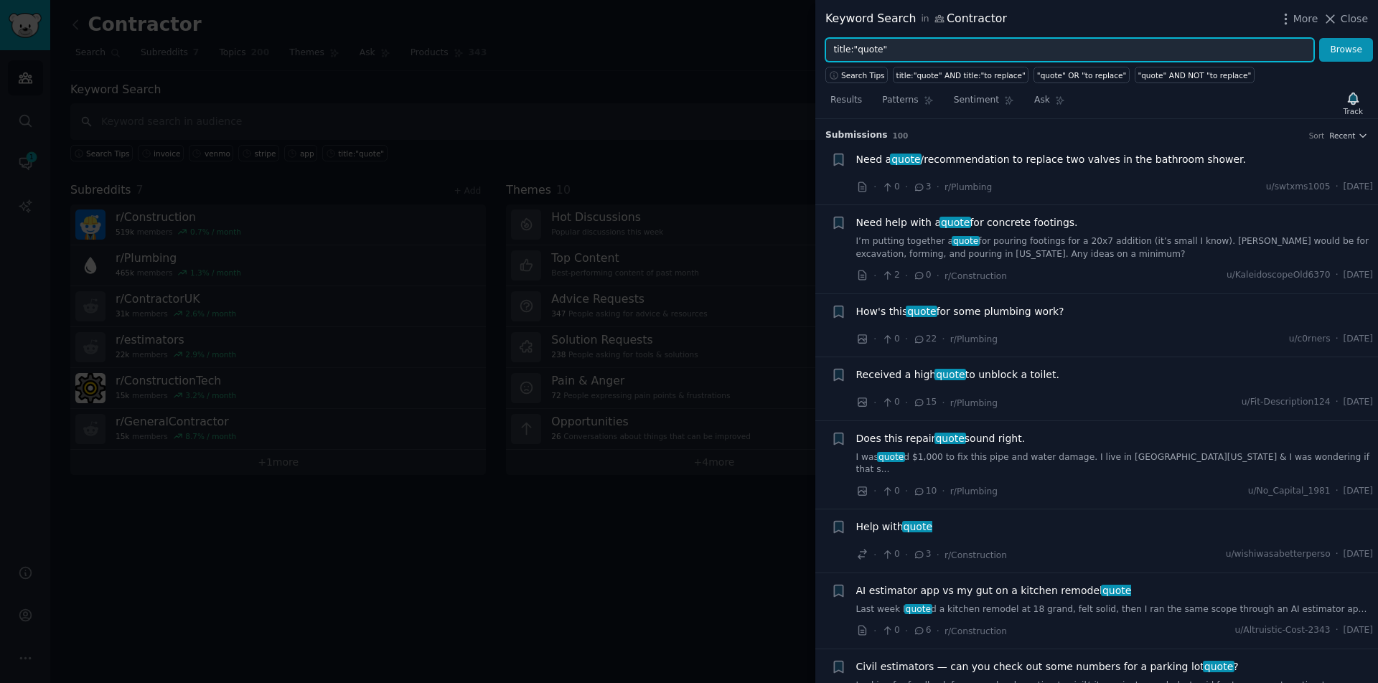
click at [937, 44] on input "title:"quote"" at bounding box center [1069, 50] width 489 height 24
click at [1346, 50] on button "Browse" at bounding box center [1346, 50] width 54 height 24
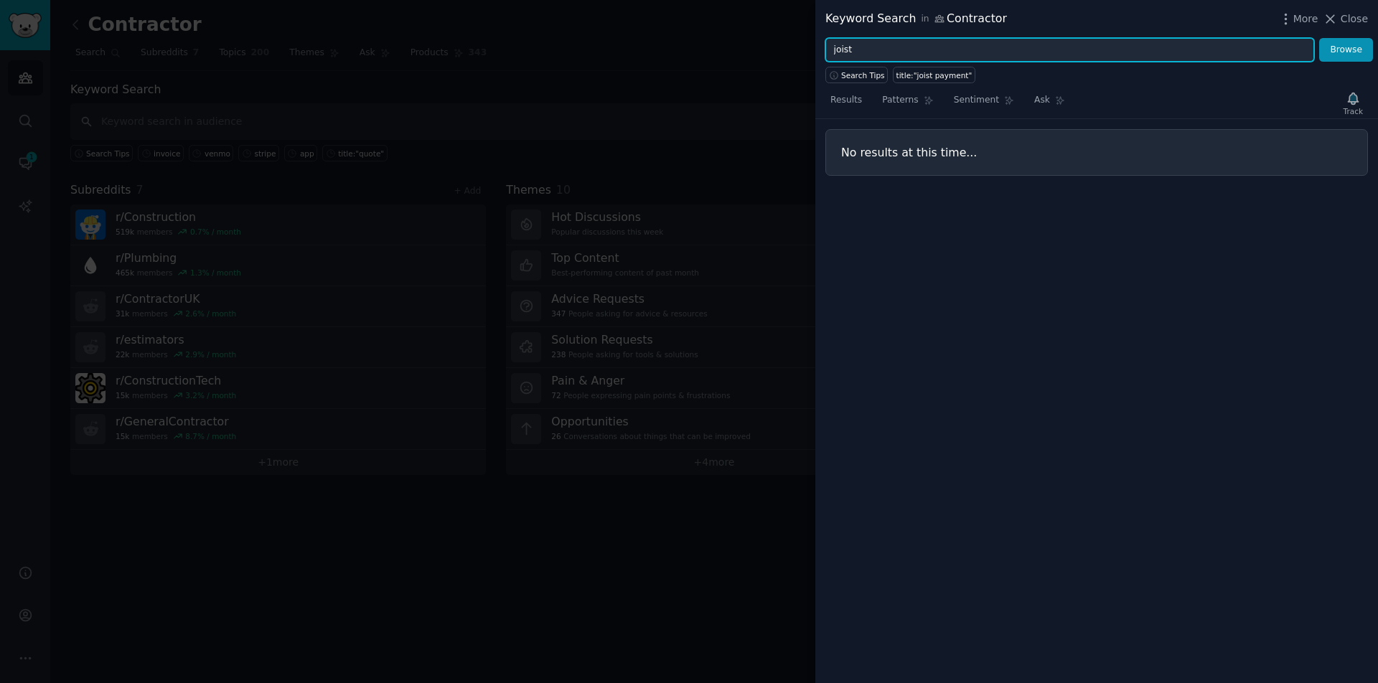
click at [1346, 50] on button "Browse" at bounding box center [1346, 50] width 54 height 24
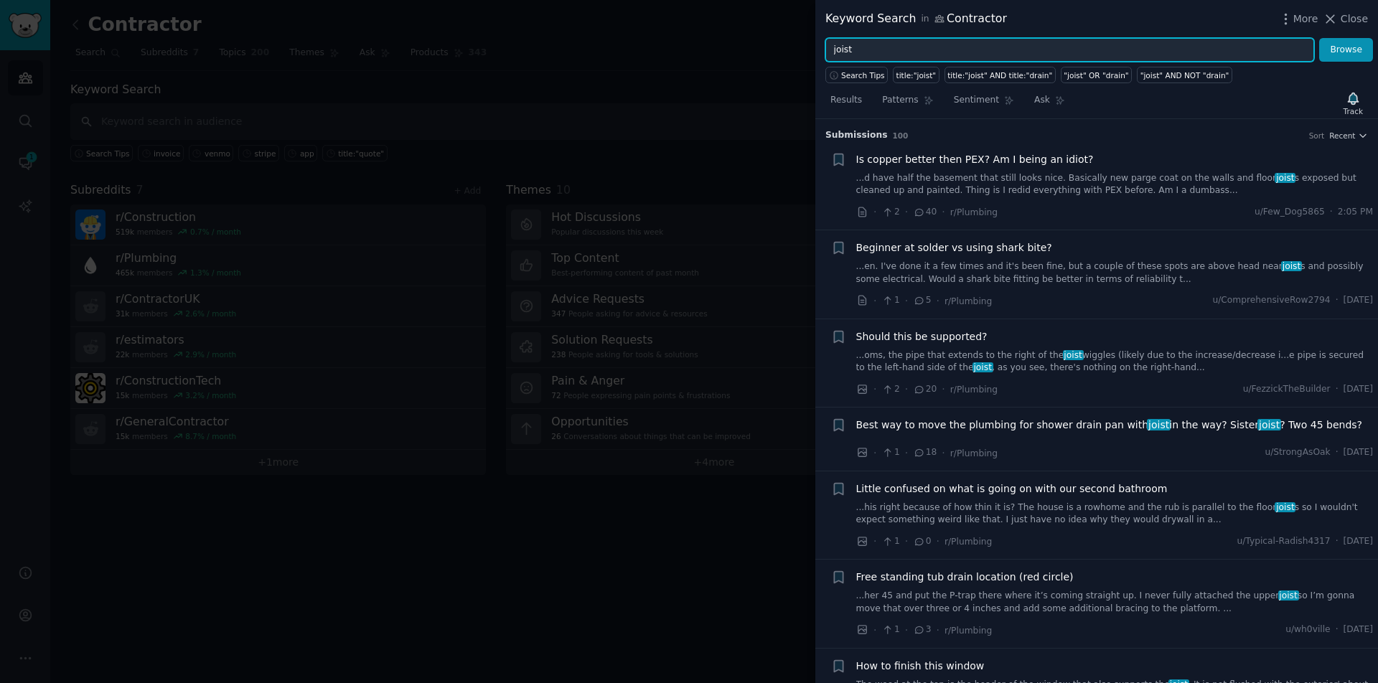
click at [932, 43] on input "joist" at bounding box center [1069, 50] width 489 height 24
click at [933, 47] on input "joist" at bounding box center [1069, 50] width 489 height 24
type input "joist app"
click at [1346, 50] on button "Browse" at bounding box center [1346, 50] width 54 height 24
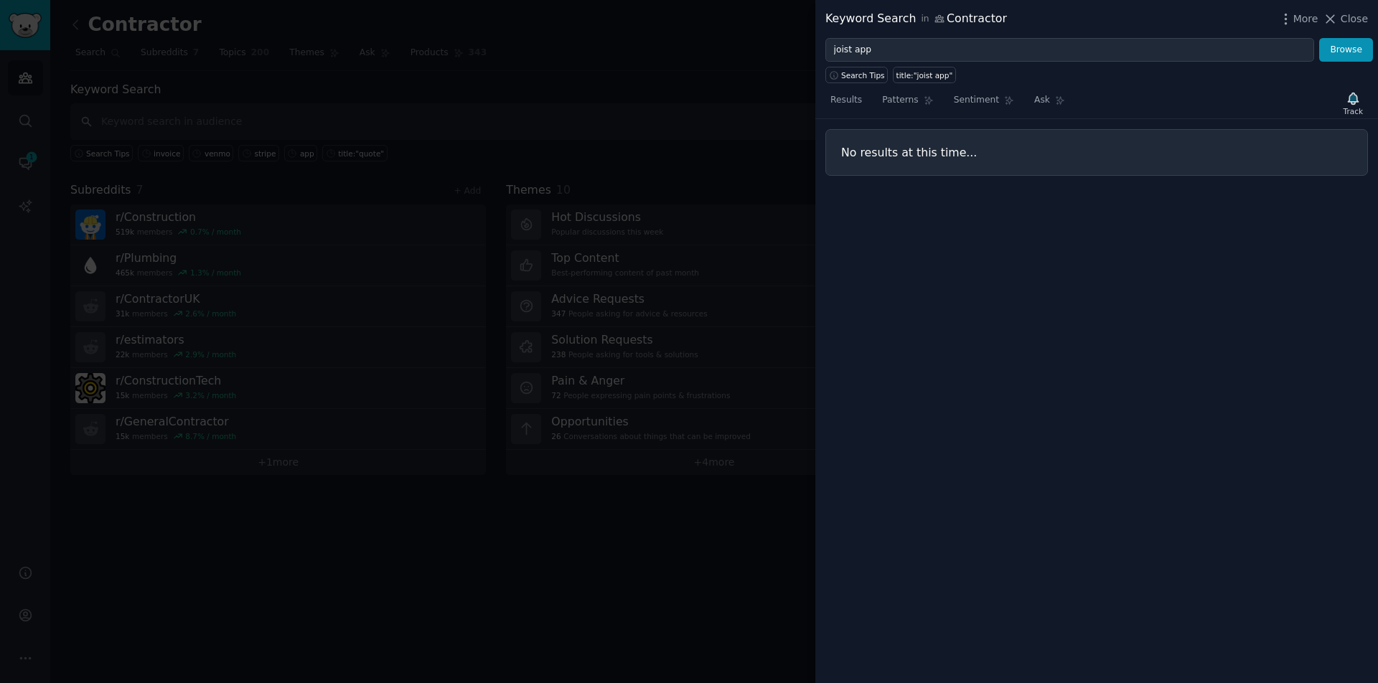
click at [684, 68] on div at bounding box center [689, 341] width 1378 height 683
